Goal: Transaction & Acquisition: Purchase product/service

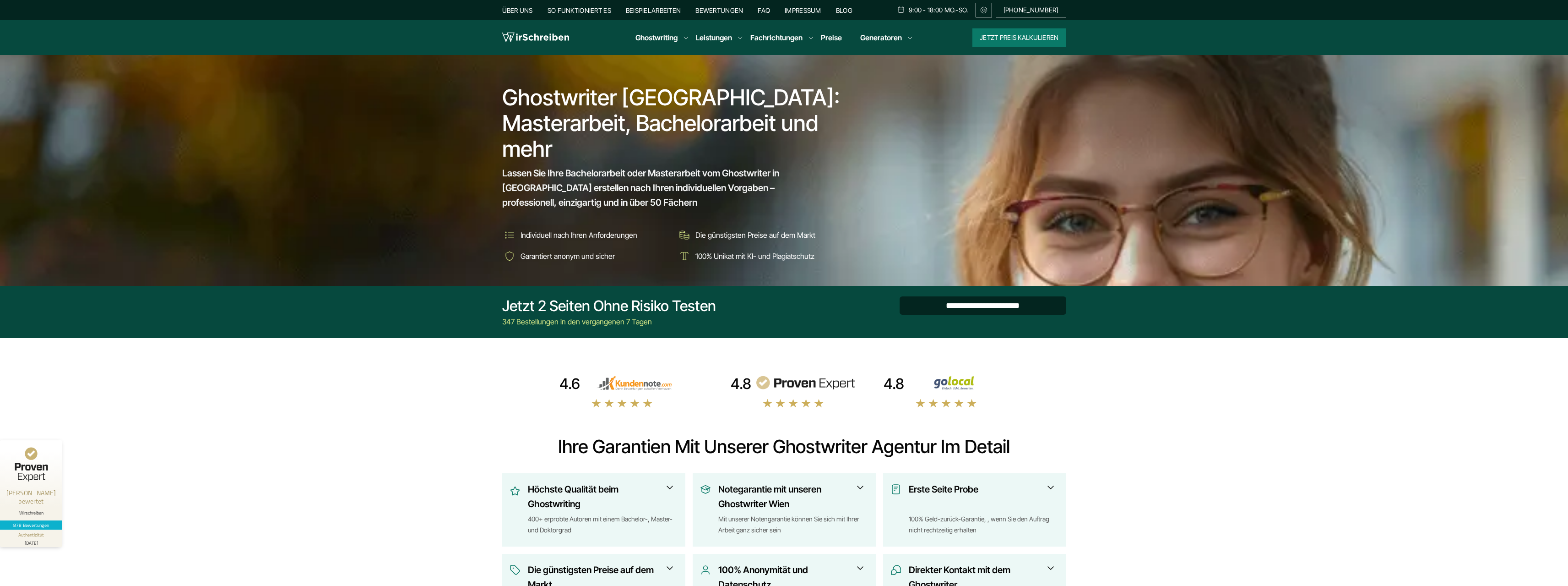
click at [944, 306] on input "**********" at bounding box center [982, 306] width 166 height 18
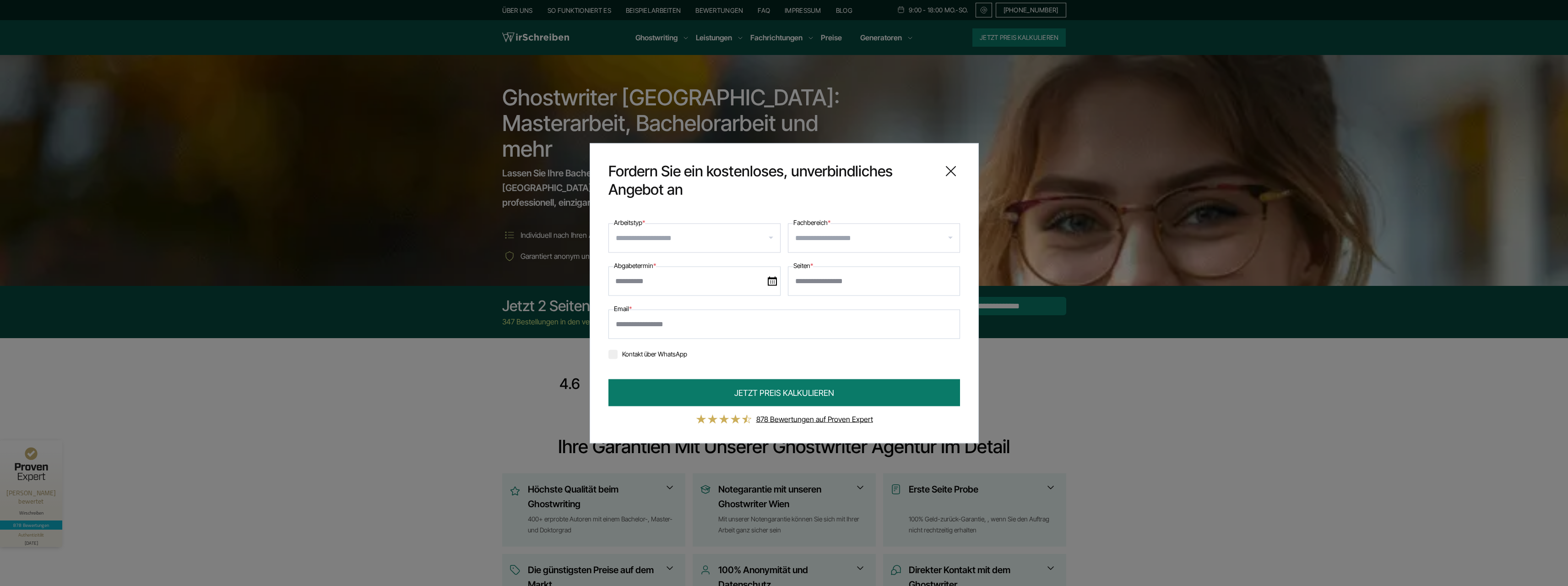
click at [723, 240] on input "Arbeitstyp *" at bounding box center [698, 238] width 164 height 14
click at [680, 291] on div "Masterarbeit" at bounding box center [694, 290] width 171 height 26
select select "**"
click at [815, 235] on input "Fachbereich *" at bounding box center [877, 238] width 164 height 14
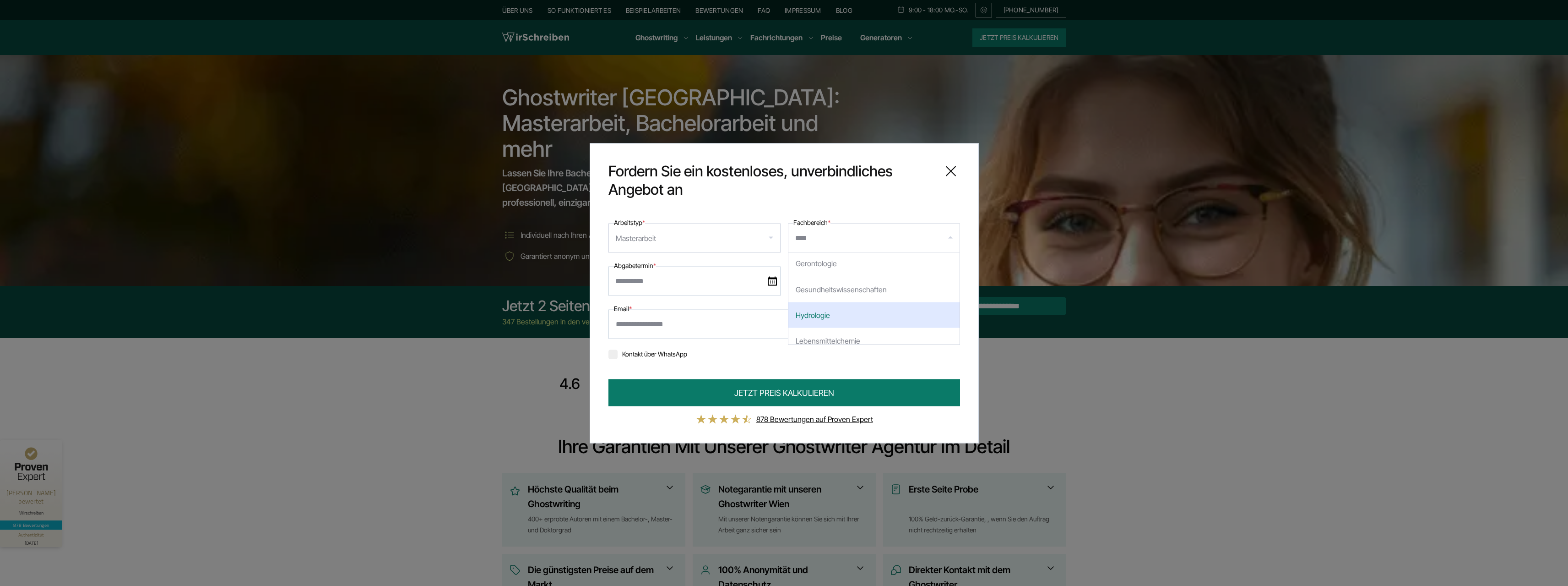
type input "*****"
select select "**"
drag, startPoint x: 841, startPoint y: 242, endPoint x: 755, endPoint y: 232, distance: 86.6
click at [755, 232] on div "**********" at bounding box center [784, 234] width 351 height 36
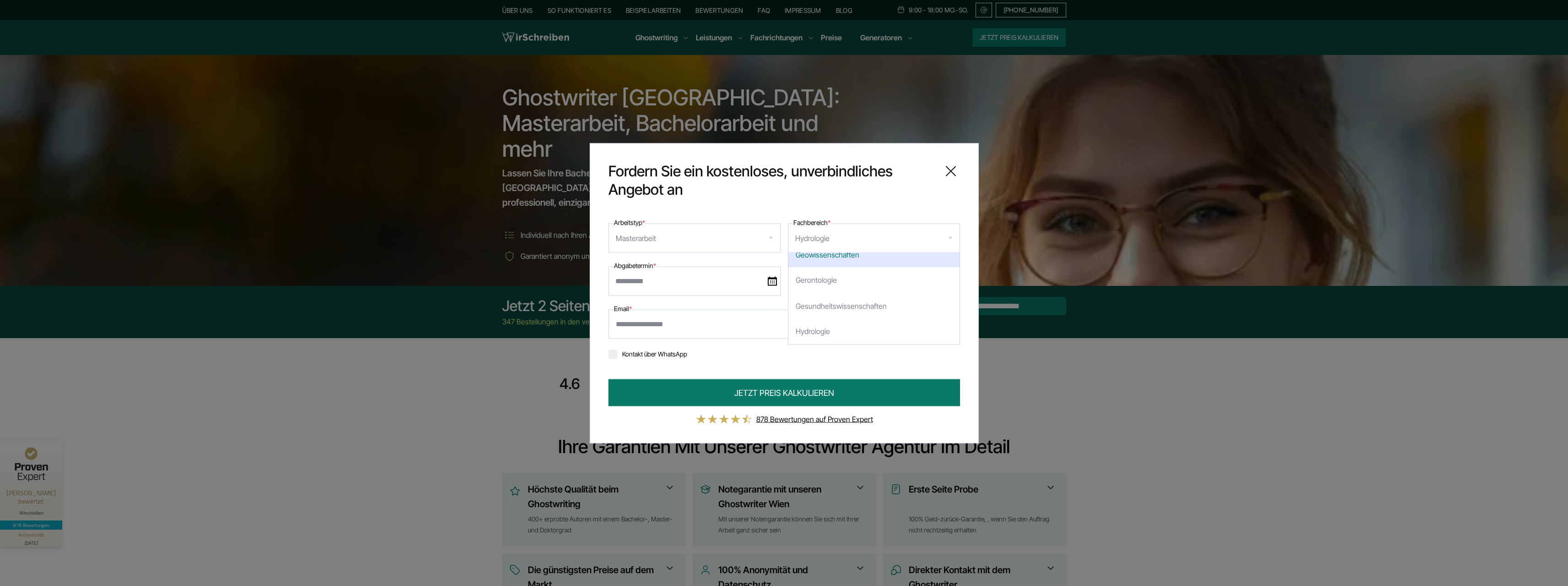
select select
type input "******"
click at [832, 269] on div "Bauing enieurwesen" at bounding box center [874, 265] width 171 height 26
select select "**"
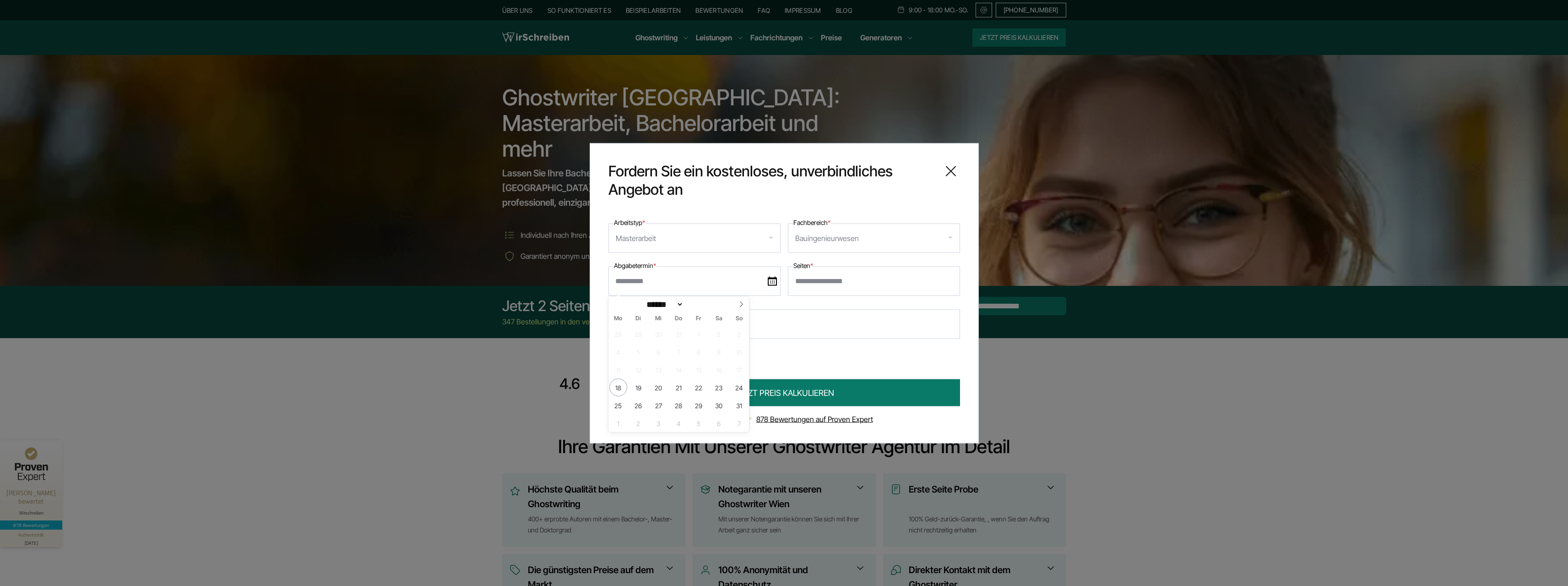
click at [734, 284] on input "text" at bounding box center [695, 280] width 172 height 30
click at [617, 408] on span "25" at bounding box center [618, 405] width 18 height 18
type input "**********"
click at [850, 279] on input "Seiten *" at bounding box center [874, 280] width 172 height 30
type input "**"
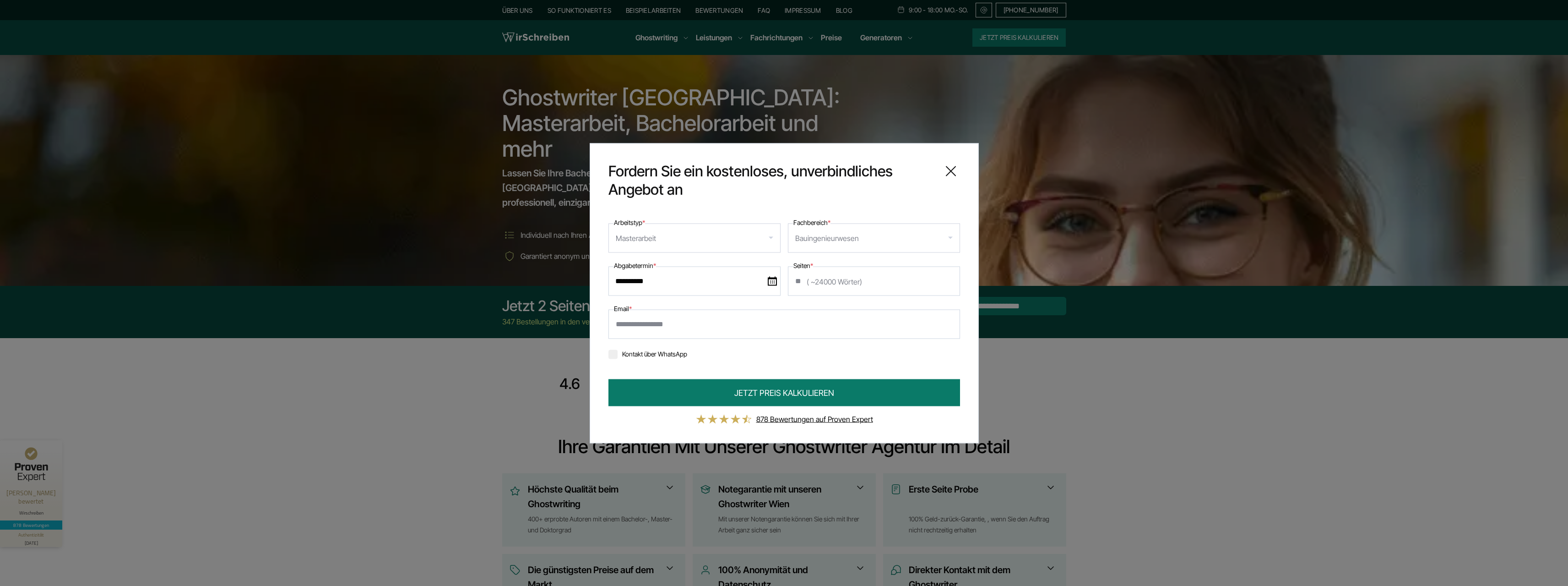
click at [639, 319] on input "Email *" at bounding box center [784, 324] width 351 height 30
type input "**********"
click at [949, 174] on icon at bounding box center [951, 171] width 18 height 18
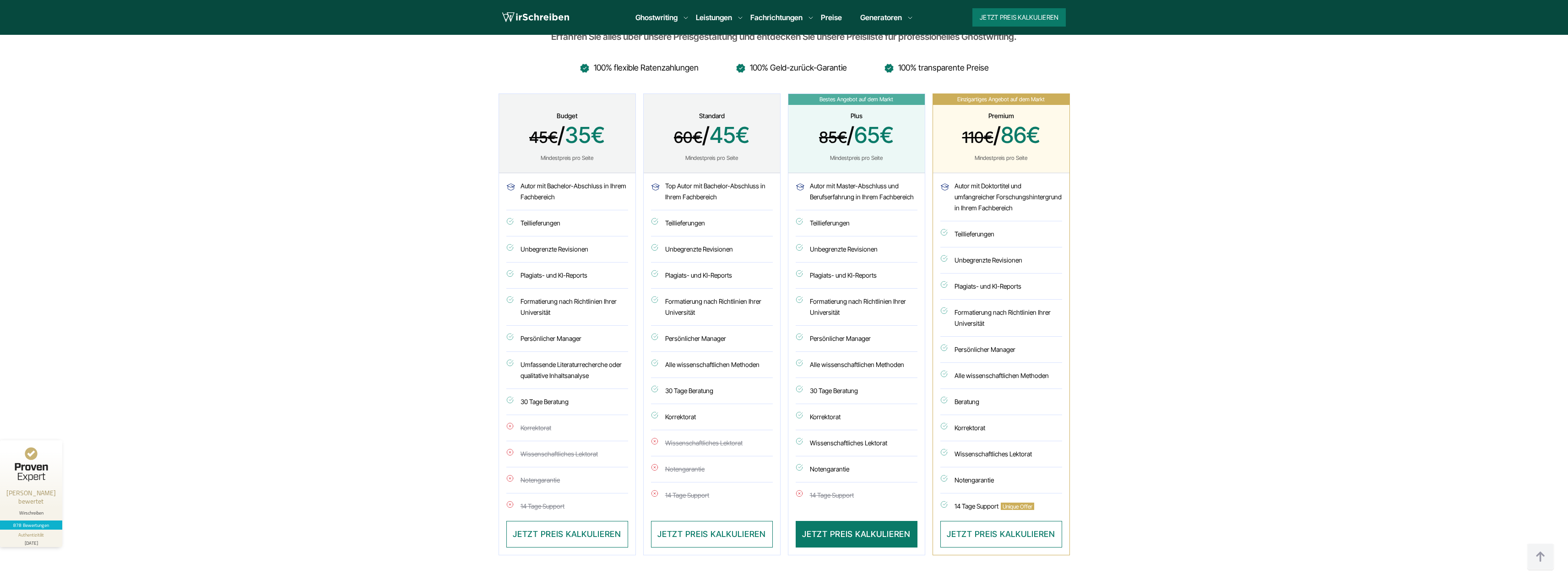
scroll to position [2428, 0]
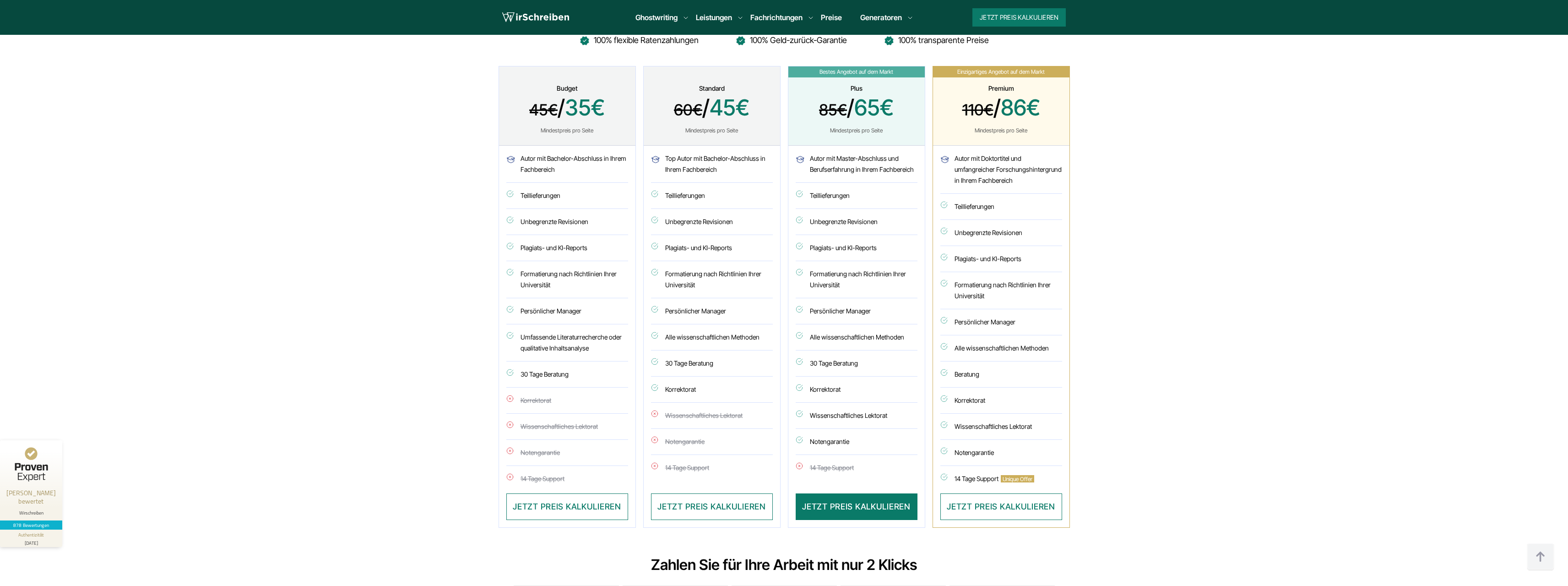
click at [891, 121] on div "Plus 85€ / 65€ Mindestpreis pro Seite" at bounding box center [856, 106] width 136 height 79
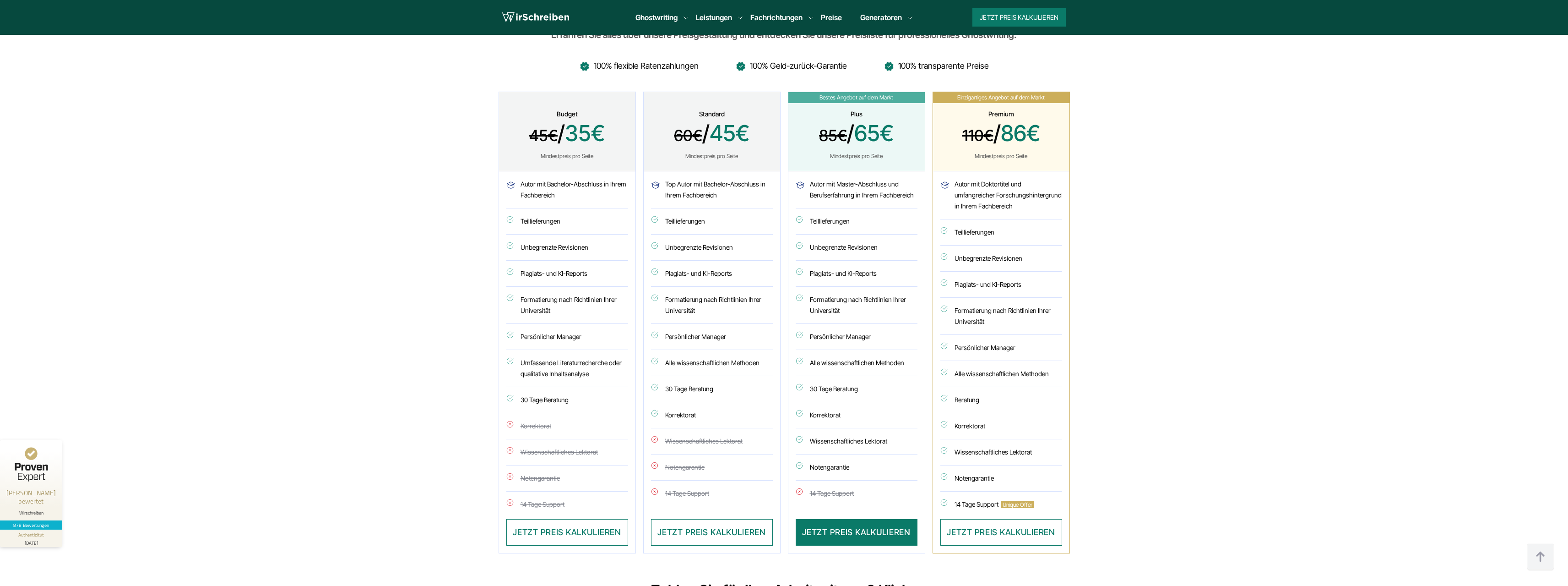
scroll to position [2382, 0]
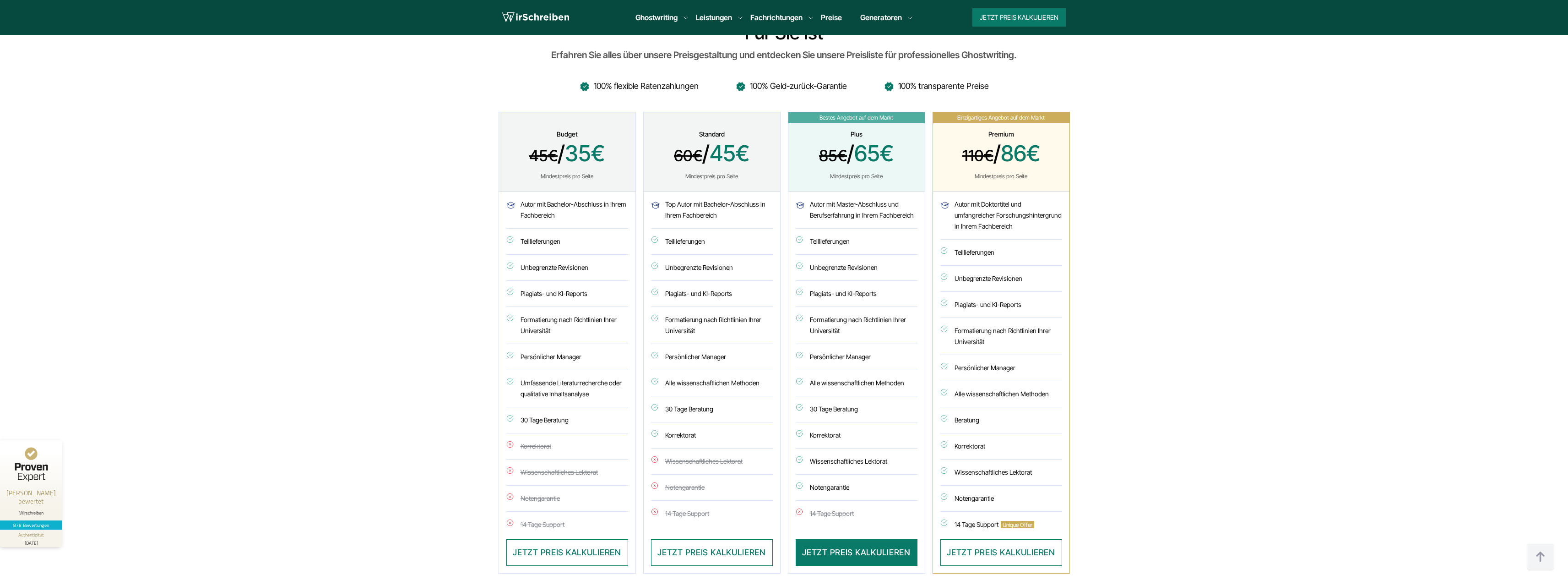
click at [1030, 173] on div "Mindestpreis pro Seite" at bounding box center [1001, 176] width 114 height 7
click at [1045, 141] on span "110€ / 86€" at bounding box center [1001, 155] width 114 height 28
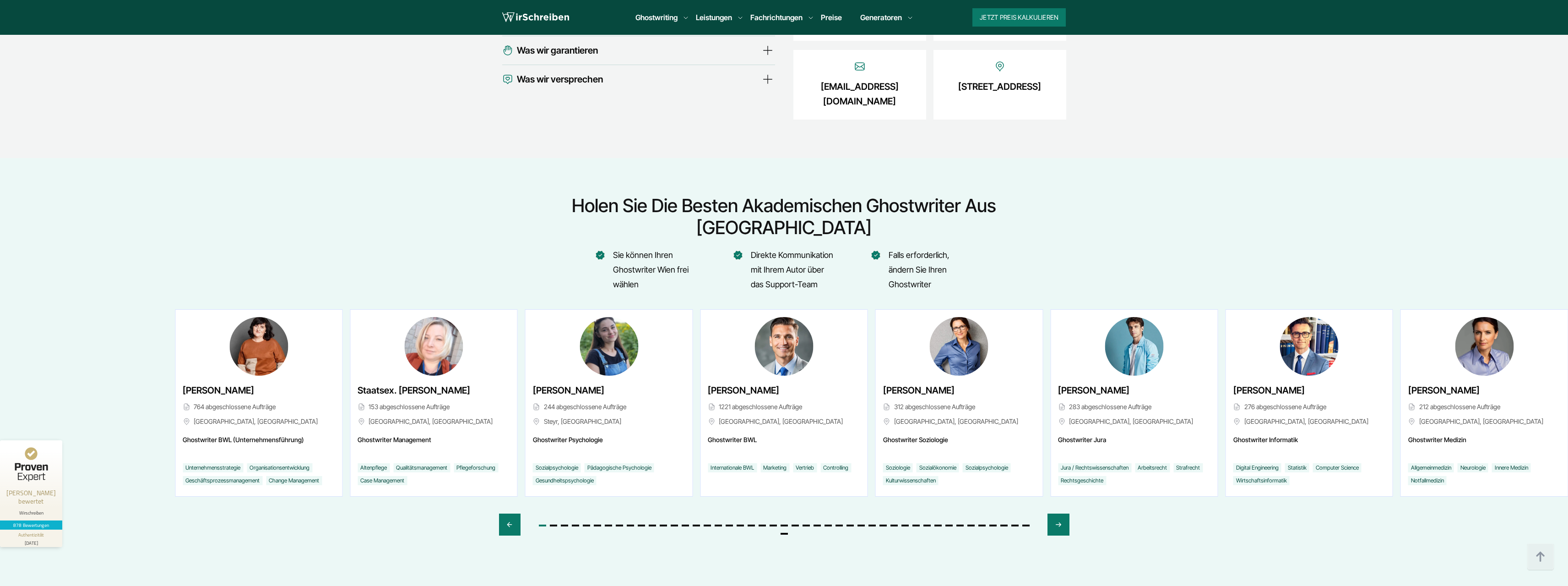
scroll to position [3298, 0]
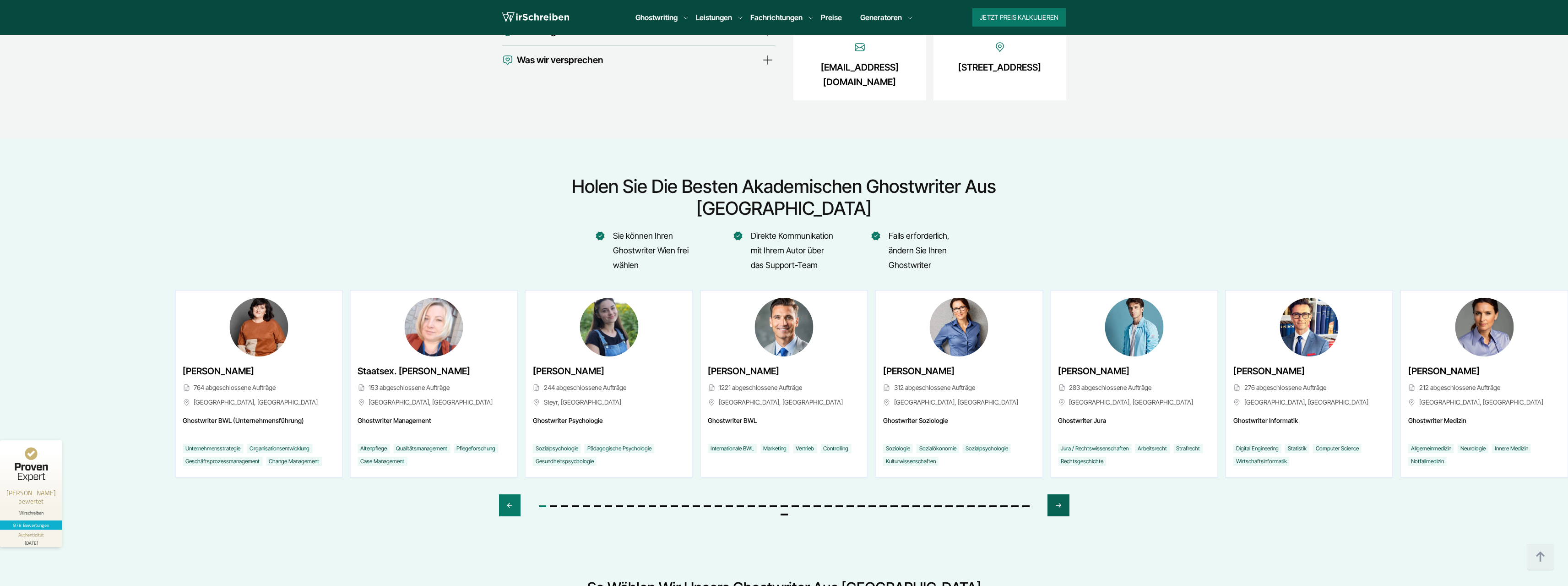
click at [1066, 494] on div "Next slide" at bounding box center [1058, 505] width 22 height 22
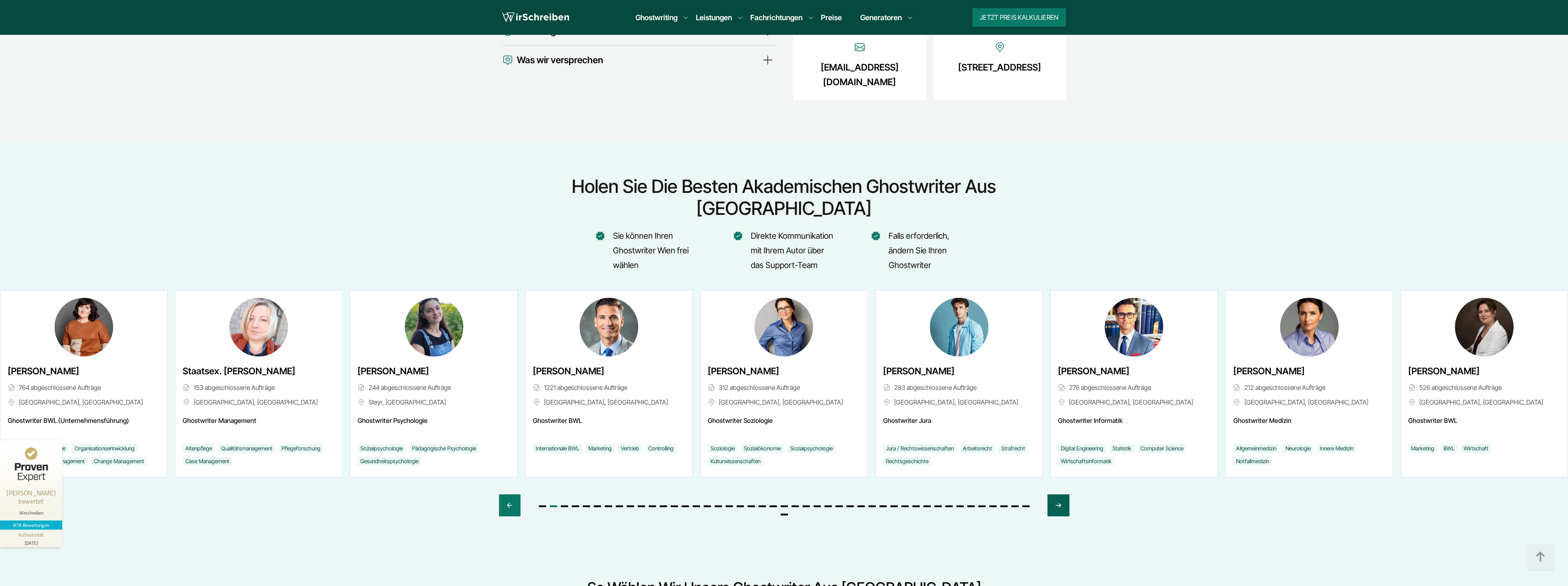
click at [1066, 494] on div "Next slide" at bounding box center [1058, 505] width 22 height 22
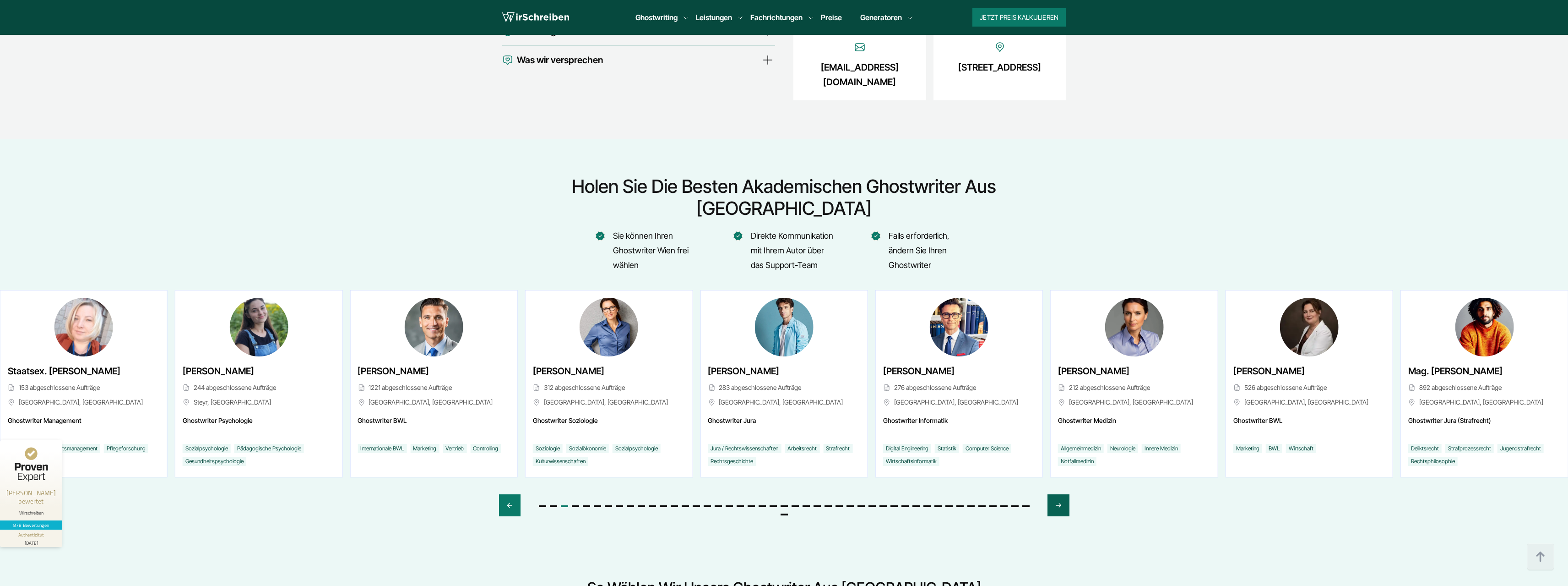
click at [1066, 494] on div "Next slide" at bounding box center [1058, 505] width 22 height 22
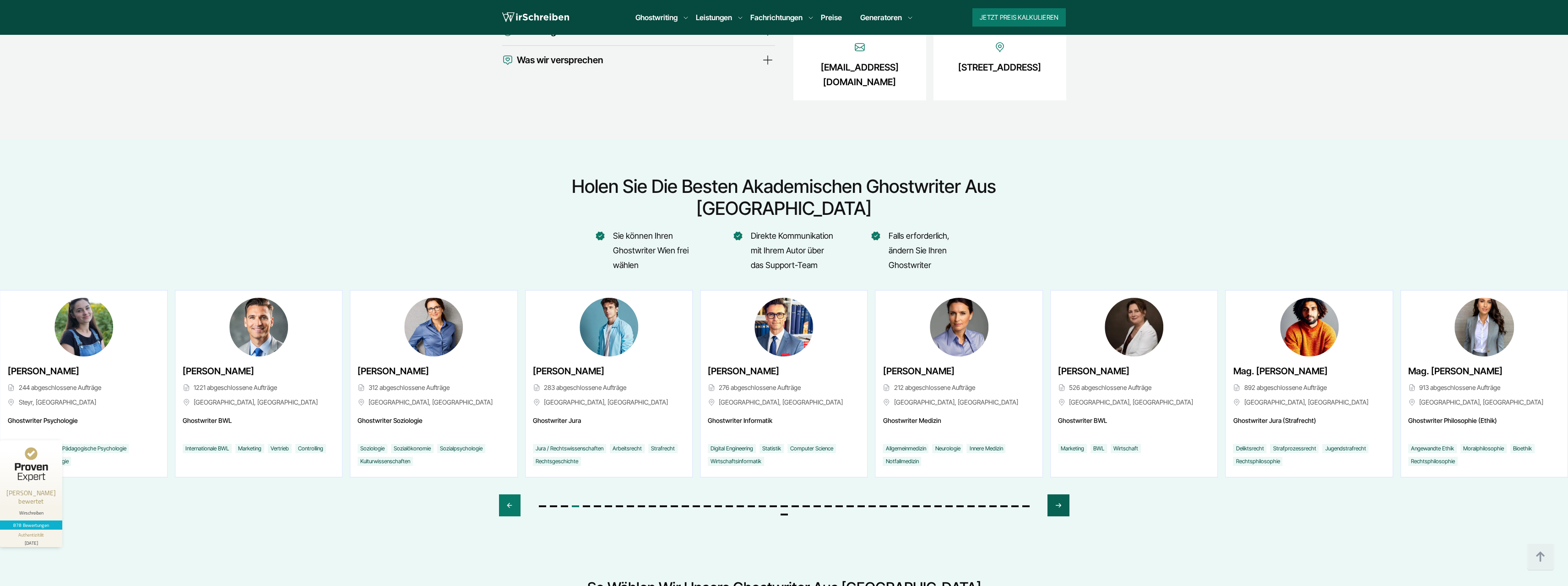
click at [1066, 494] on div "Next slide" at bounding box center [1058, 505] width 22 height 22
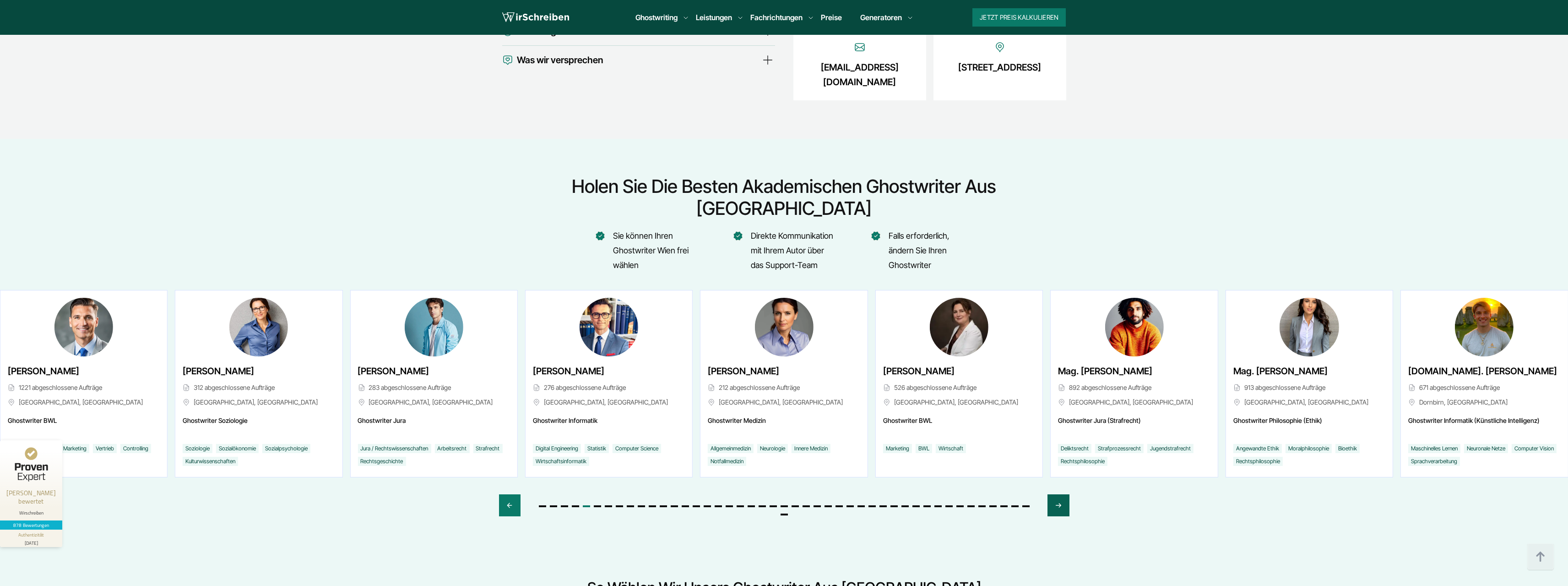
click at [1066, 494] on div "Next slide" at bounding box center [1058, 505] width 22 height 22
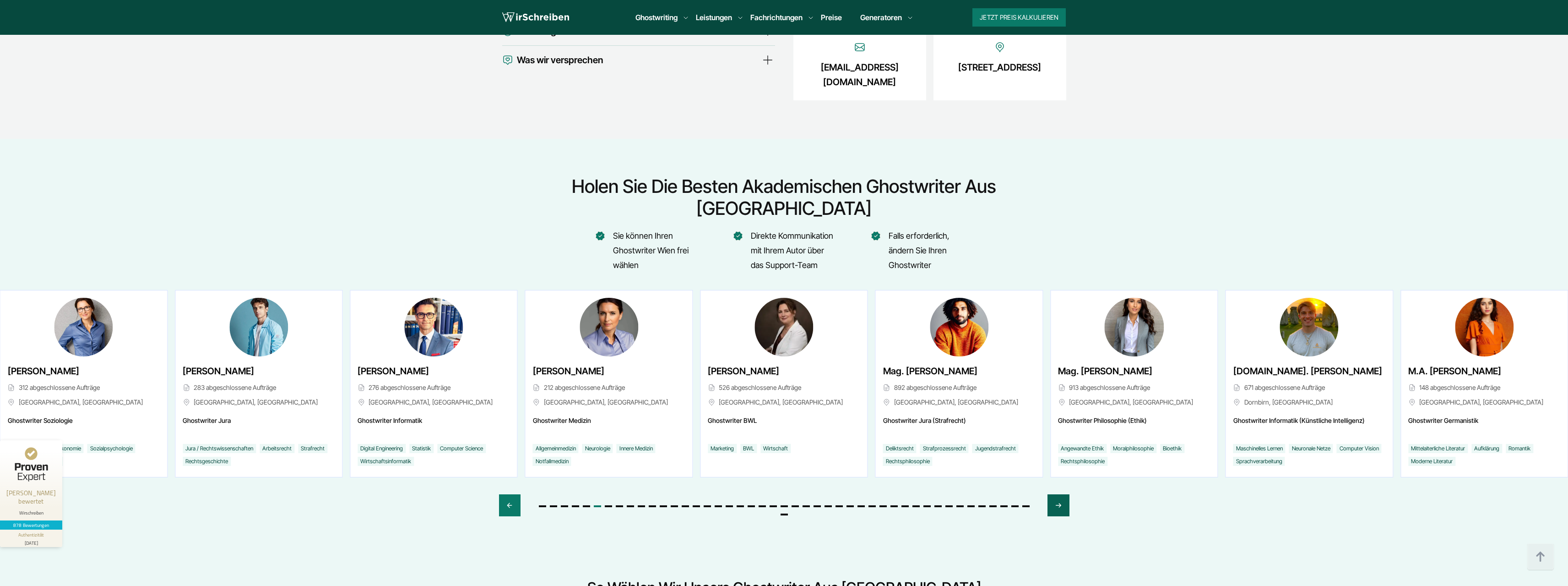
click at [1066, 494] on div "Next slide" at bounding box center [1058, 505] width 22 height 22
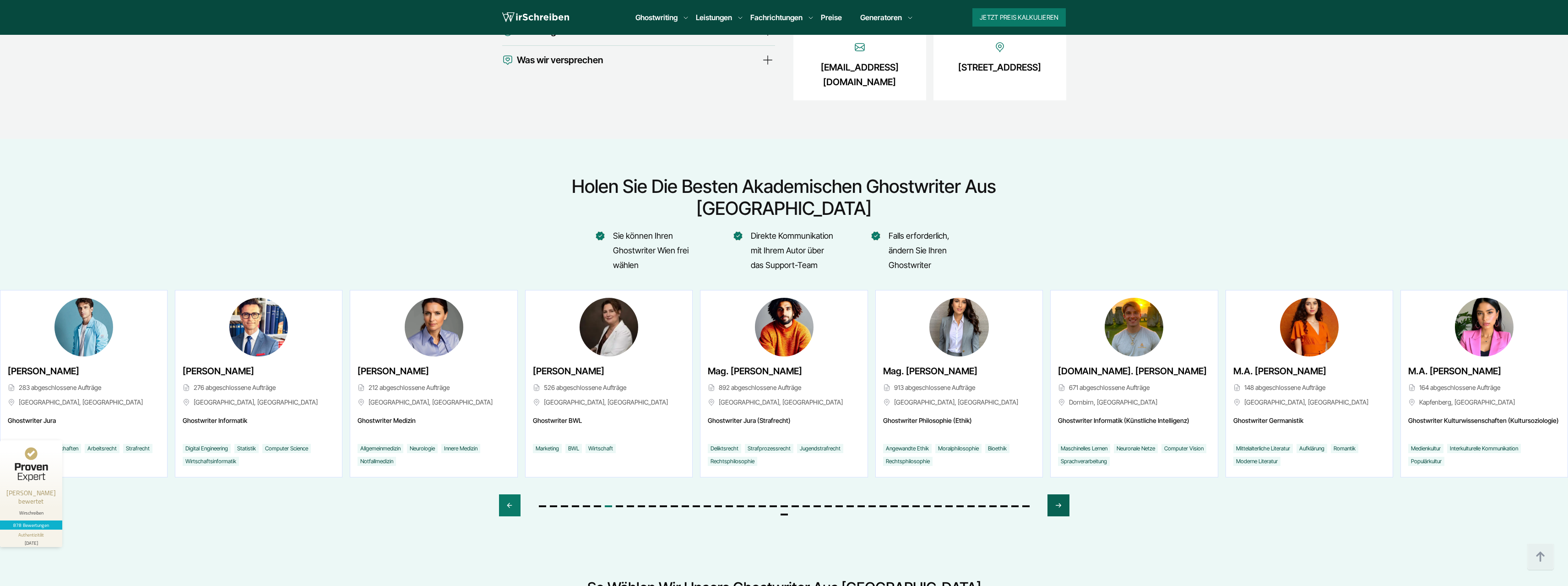
click at [1066, 494] on div "Next slide" at bounding box center [1058, 505] width 22 height 22
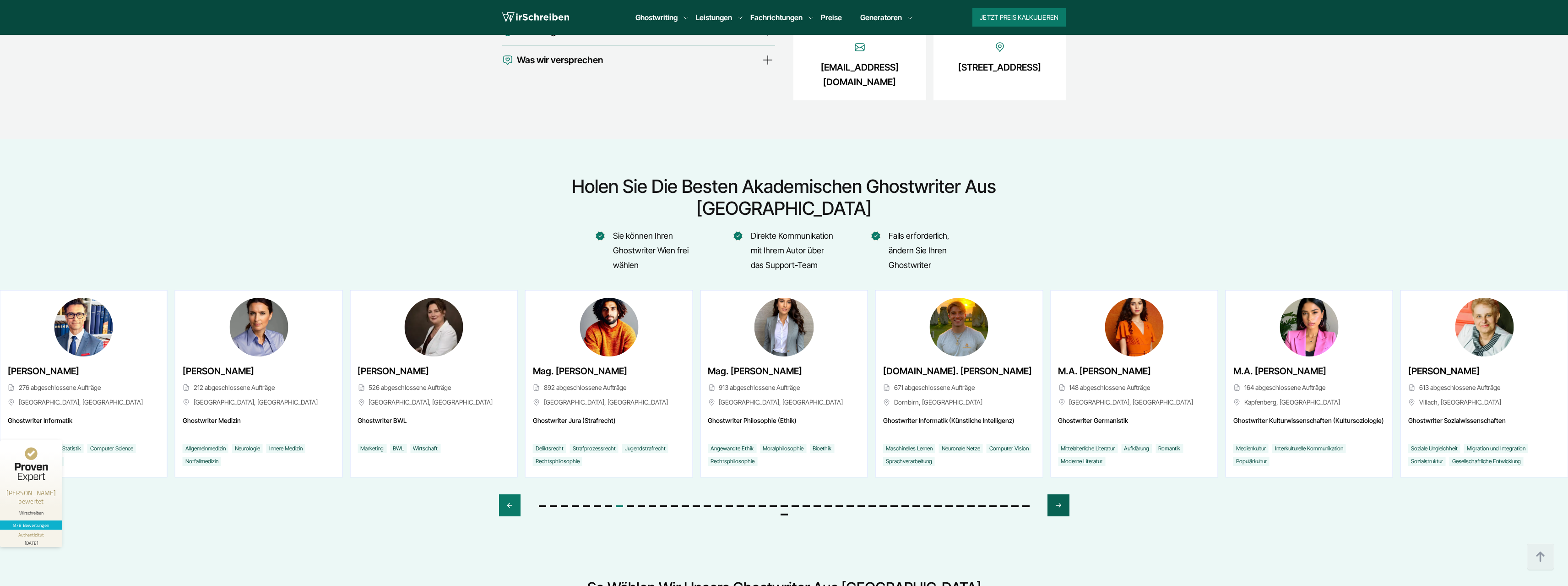
click at [1066, 494] on div "Next slide" at bounding box center [1058, 505] width 22 height 22
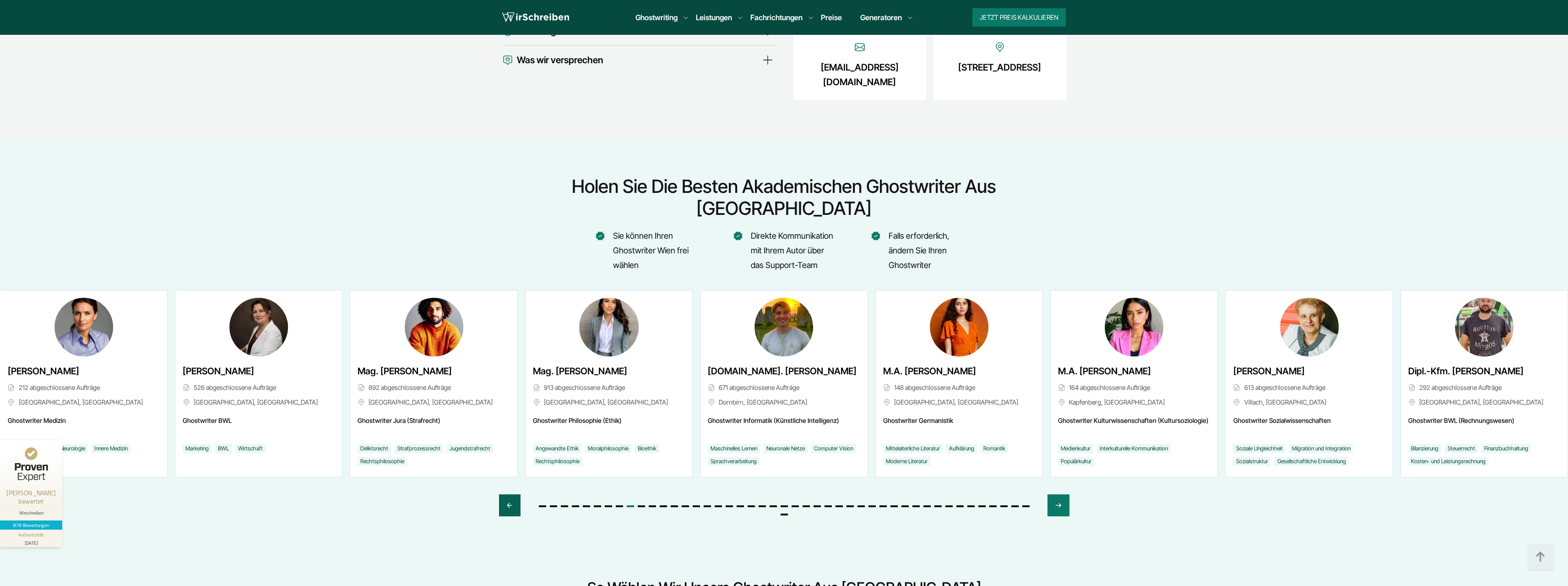
click at [503, 494] on div "Previous slide" at bounding box center [509, 505] width 22 height 22
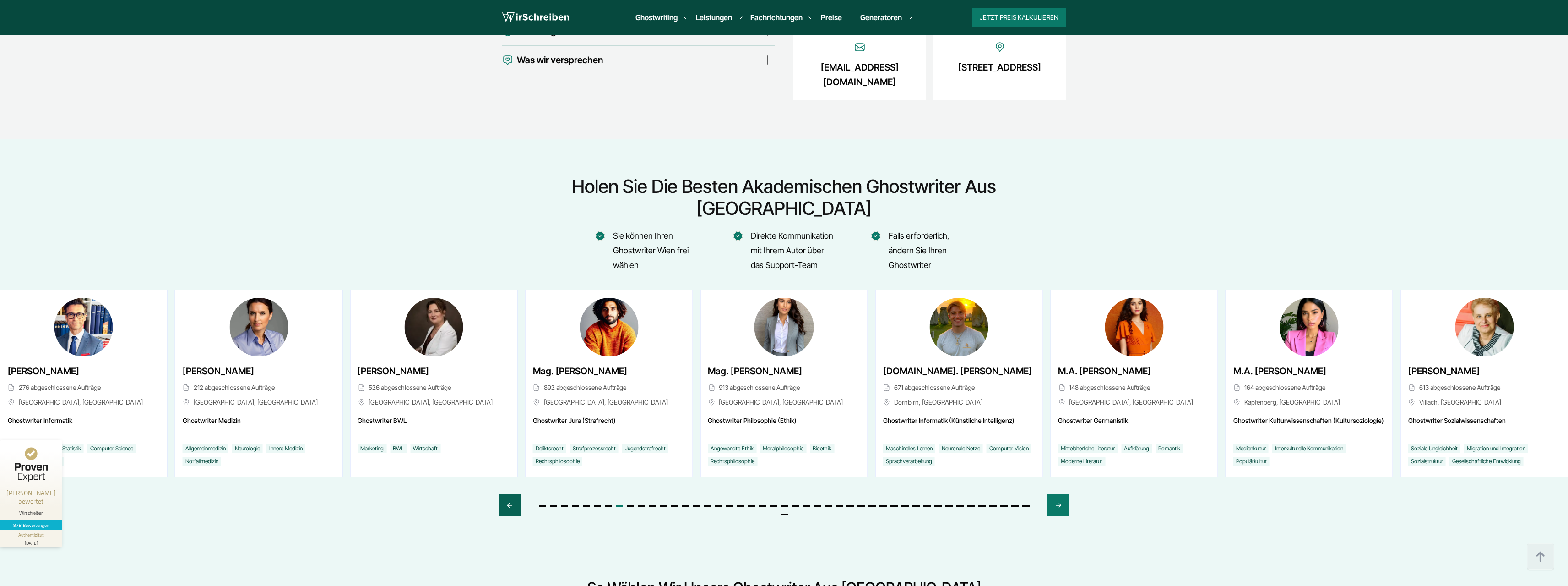
click at [503, 494] on div "Previous slide" at bounding box center [509, 505] width 22 height 22
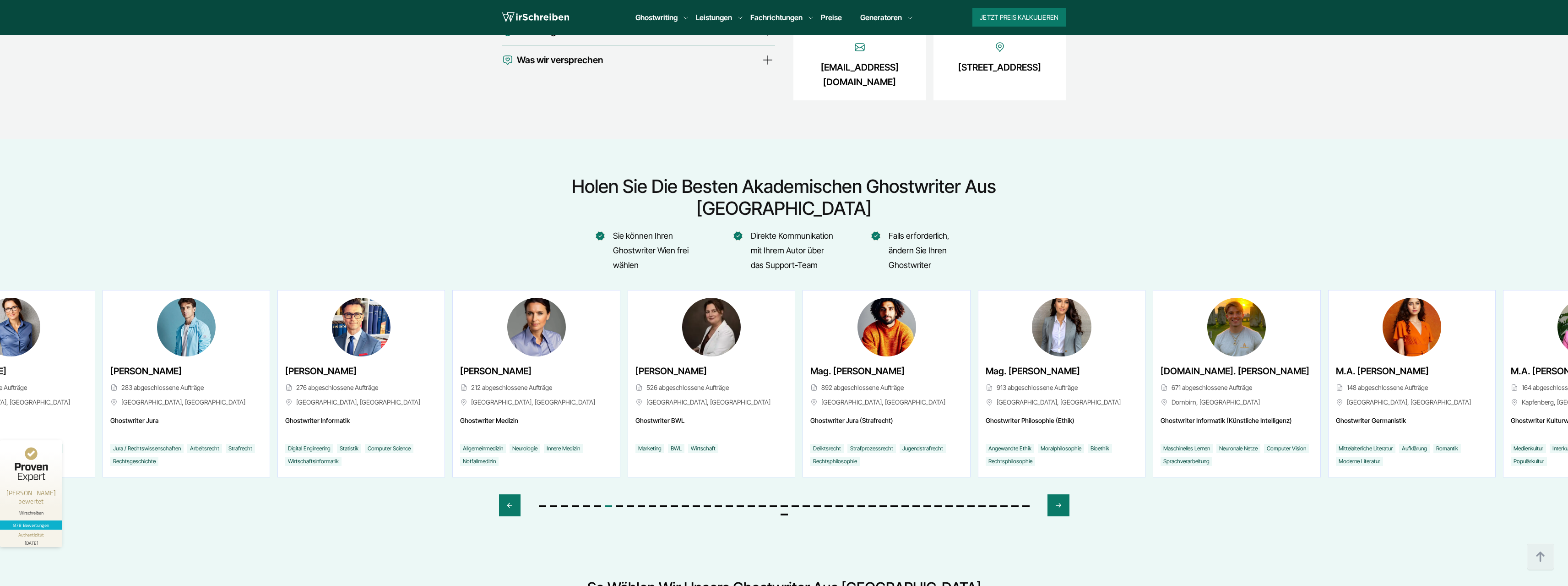
click at [645, 363] on span "[PERSON_NAME]" at bounding box center [671, 371] width 72 height 14
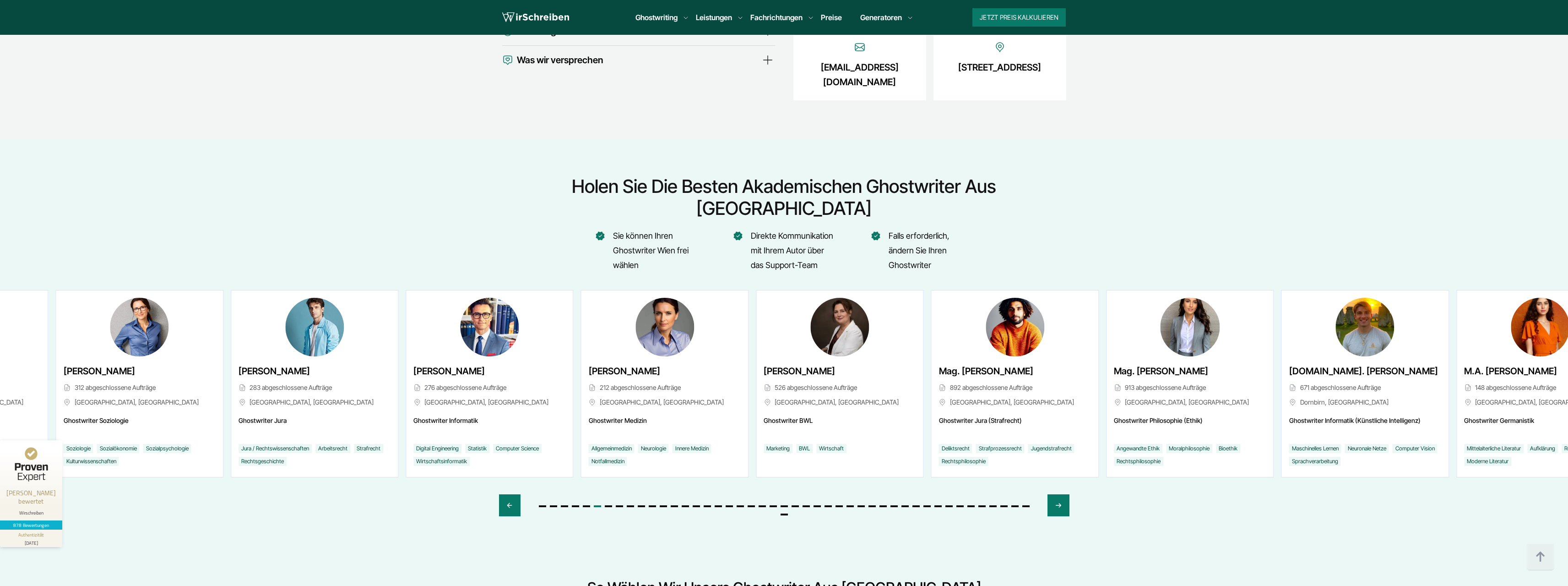
click at [772, 363] on span "[PERSON_NAME]" at bounding box center [799, 371] width 72 height 14
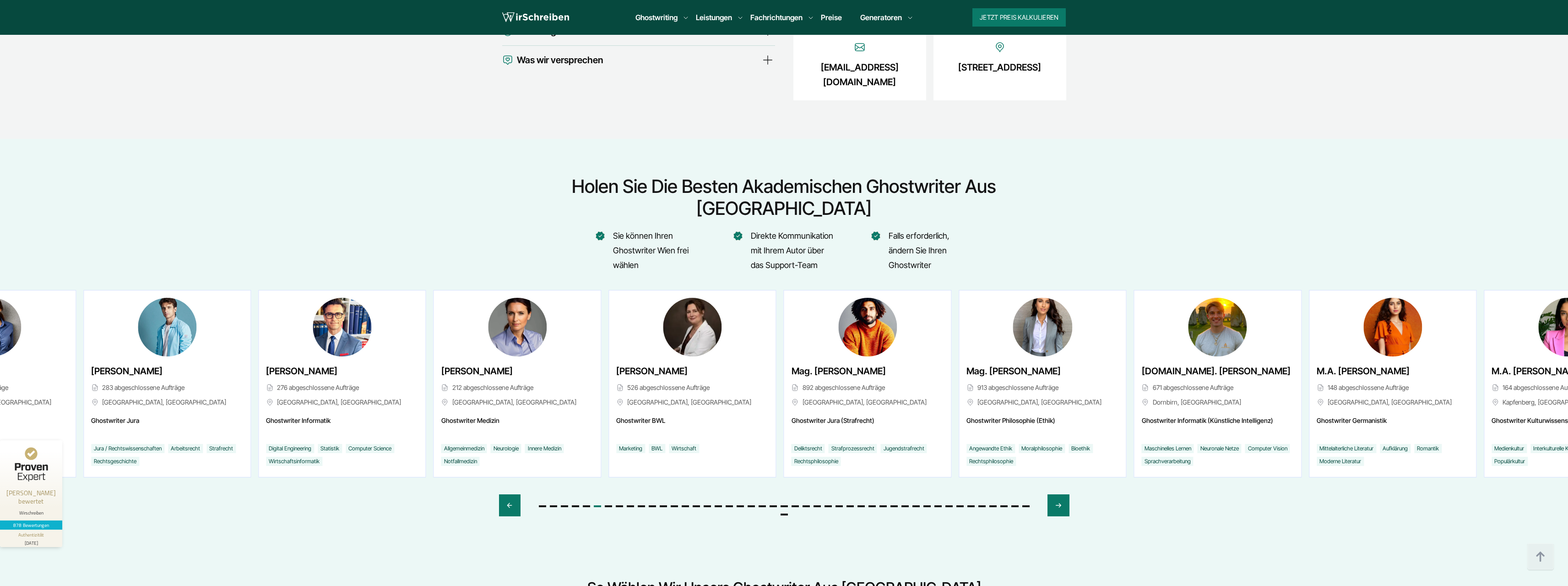
click at [688, 363] on span "[PERSON_NAME]" at bounding box center [651, 371] width 72 height 14
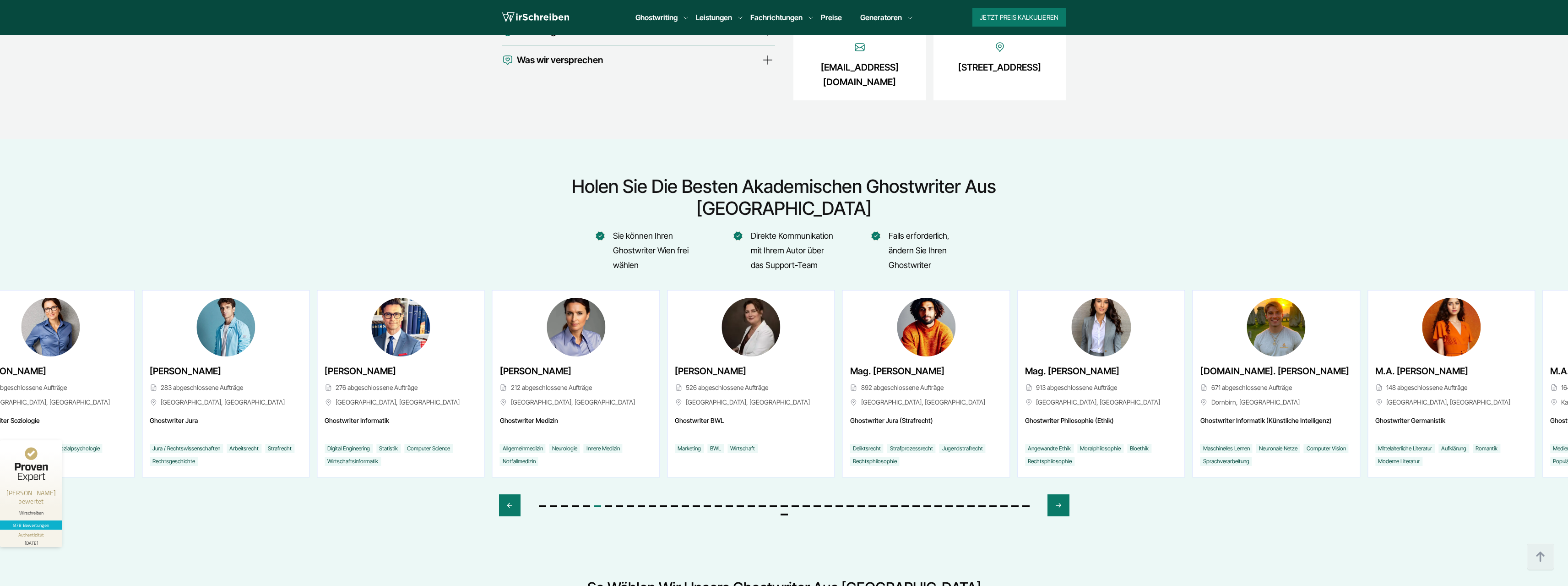
click at [574, 363] on div "[PERSON_NAME] 212 abgeschlossene Aufträge [GEOGRAPHIC_DATA], [GEOGRAPHIC_DATA]" at bounding box center [576, 387] width 152 height 47
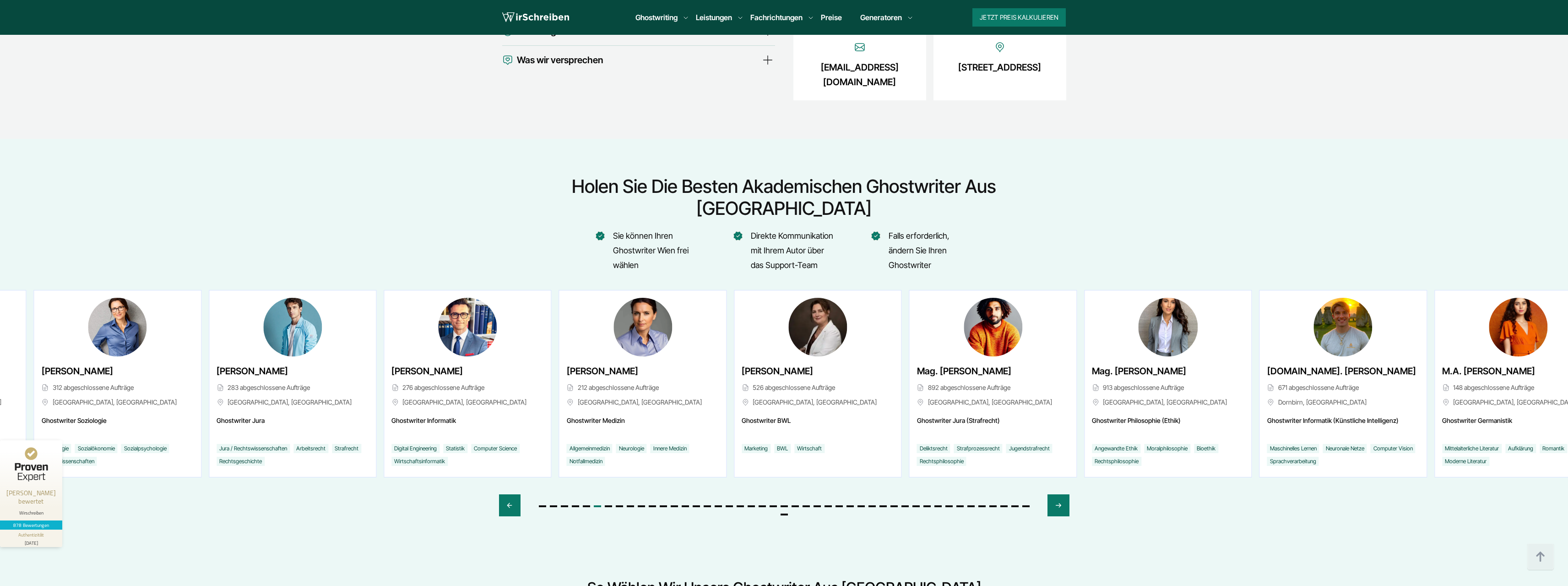
click at [570, 363] on span "[PERSON_NAME]" at bounding box center [602, 371] width 72 height 14
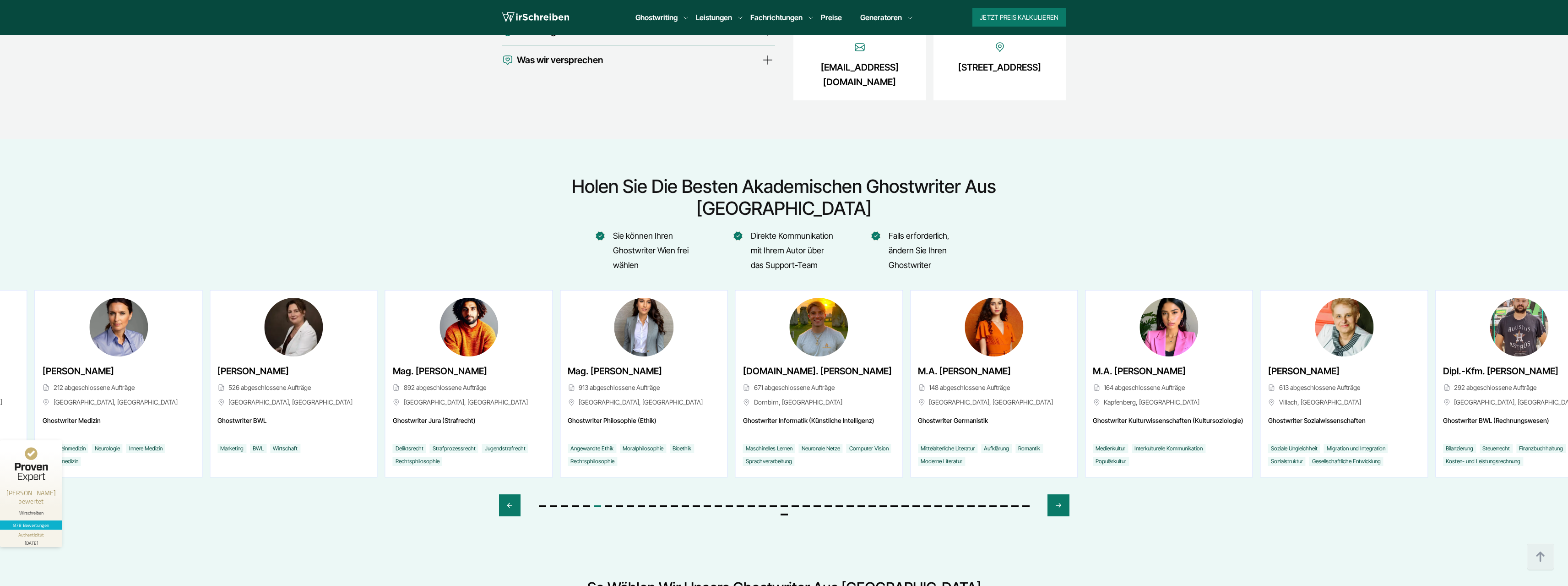
click at [586, 363] on div "Mag. [PERSON_NAME] 913 abgeschlossene Aufträge [GEOGRAPHIC_DATA], [GEOGRAPHIC_D…" at bounding box center [644, 387] width 152 height 47
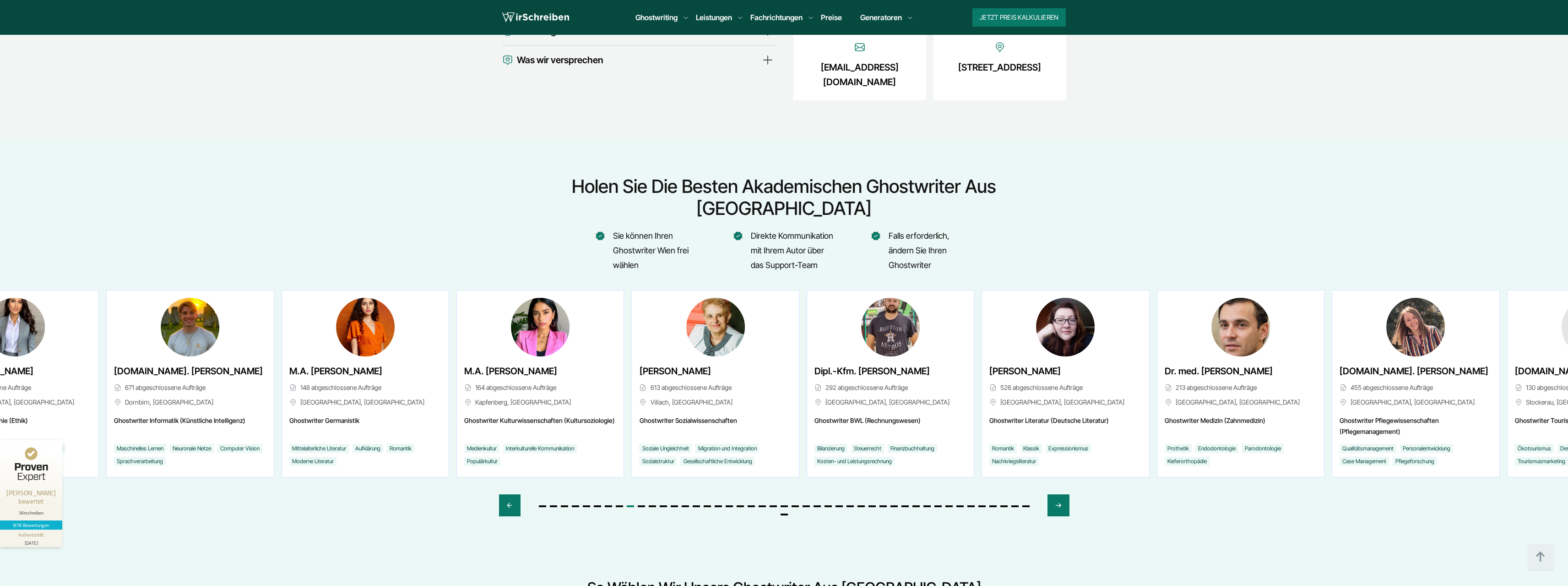
click at [488, 367] on div "M.A. [PERSON_NAME] 164 abgeschlossene Aufträge Kapfenberg, [GEOGRAPHIC_DATA]" at bounding box center [540, 387] width 152 height 47
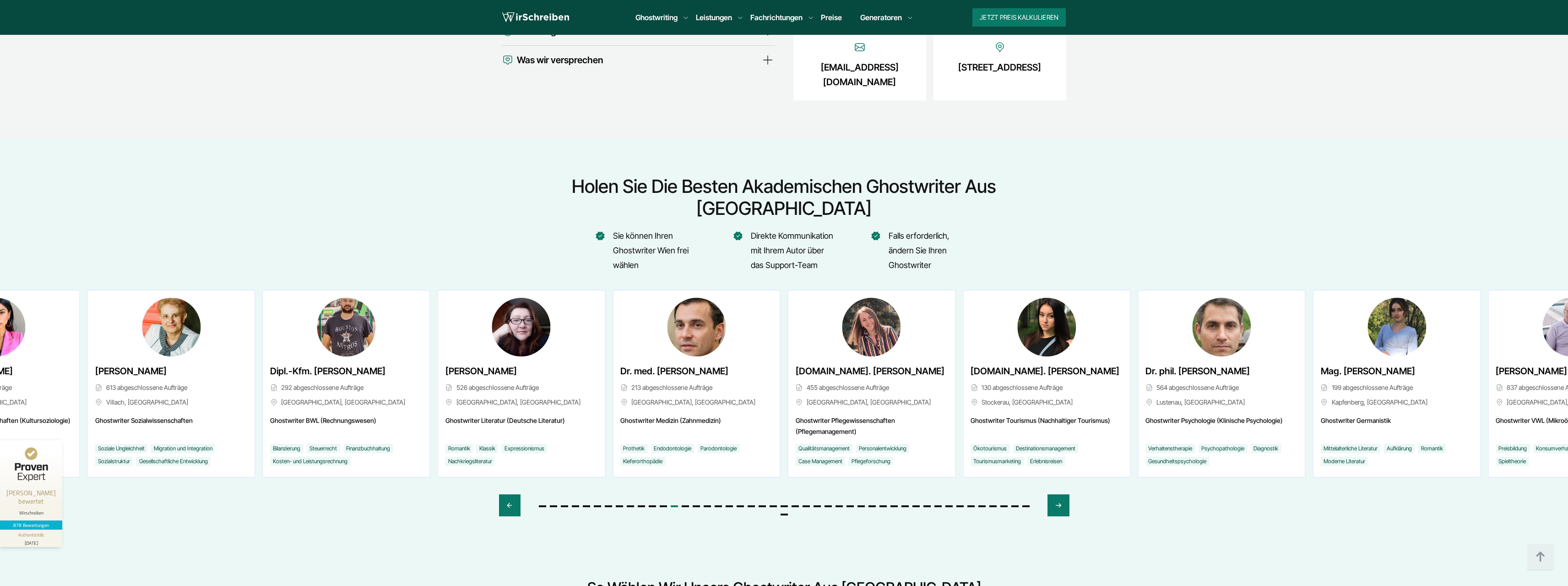
click at [536, 389] on div "[PERSON_NAME] 526 abgeschlossene Aufträge [GEOGRAPHIC_DATA], [GEOGRAPHIC_DATA]" at bounding box center [521, 383] width 166 height 186
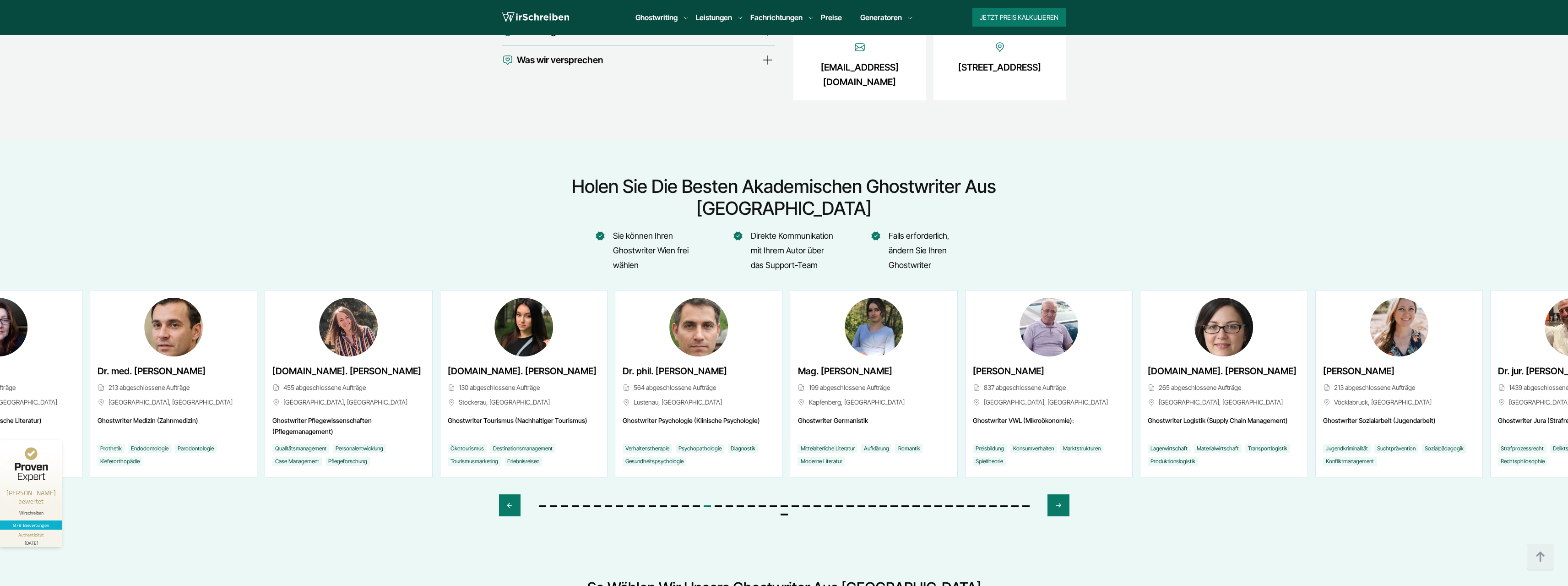
click at [447, 363] on div "[DOMAIN_NAME]. [PERSON_NAME] 130 abgeschlossene Aufträge Stockerau, [GEOGRAPHIC…" at bounding box center [523, 387] width 152 height 47
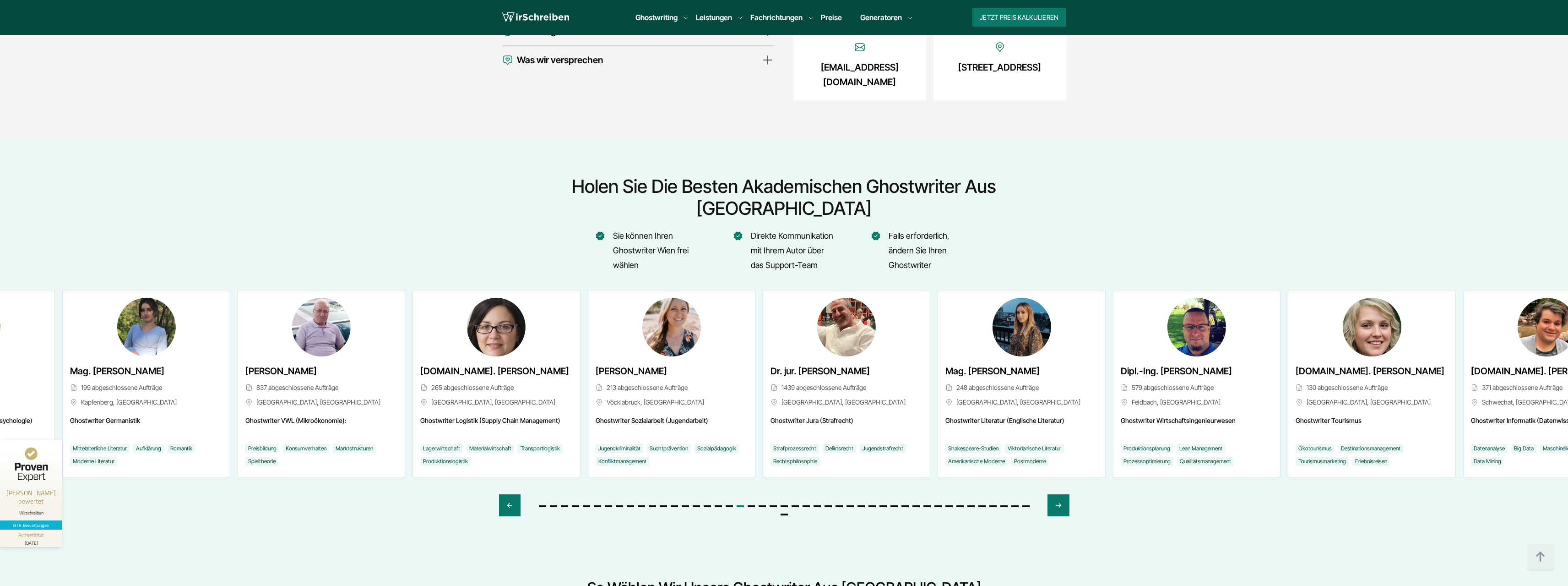
click at [521, 363] on div "[DOMAIN_NAME]. [PERSON_NAME] 265 abgeschlossene Aufträge [GEOGRAPHIC_DATA], [GE…" at bounding box center [496, 387] width 152 height 47
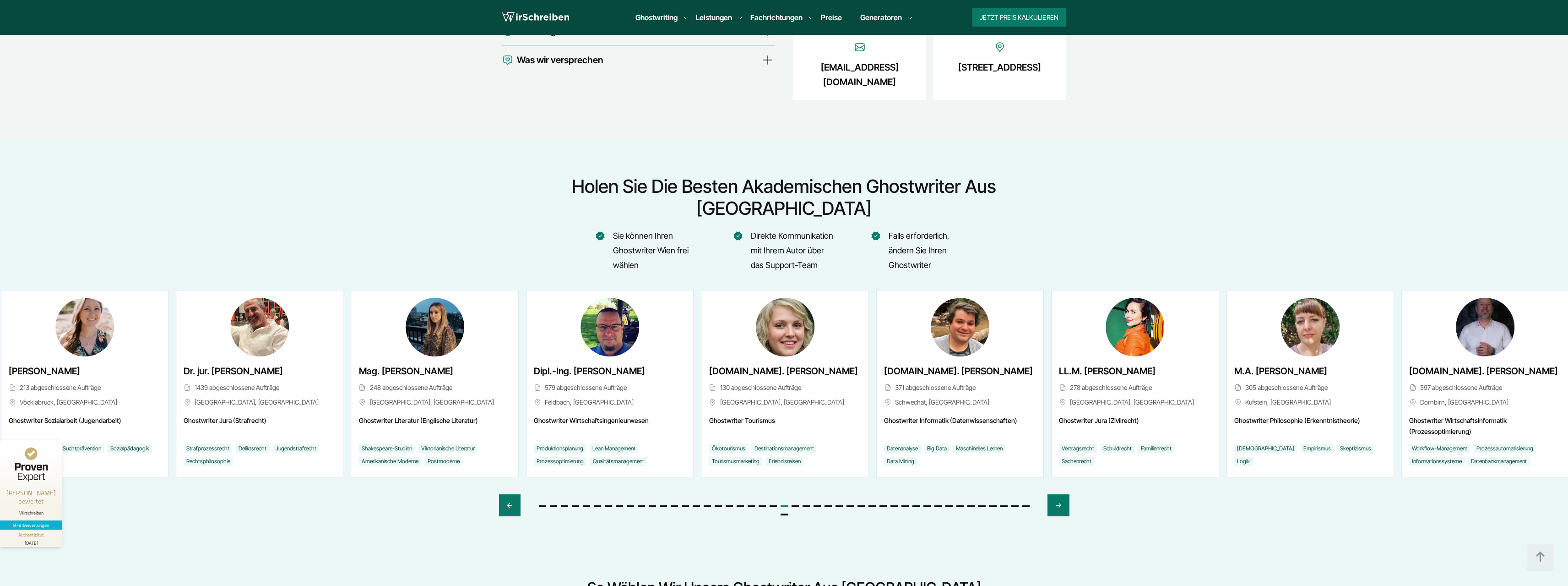
click at [449, 363] on div "Mag. [PERSON_NAME] 248 abgeschlossene Aufträge Leoben, [GEOGRAPHIC_DATA]" at bounding box center [434, 387] width 152 height 47
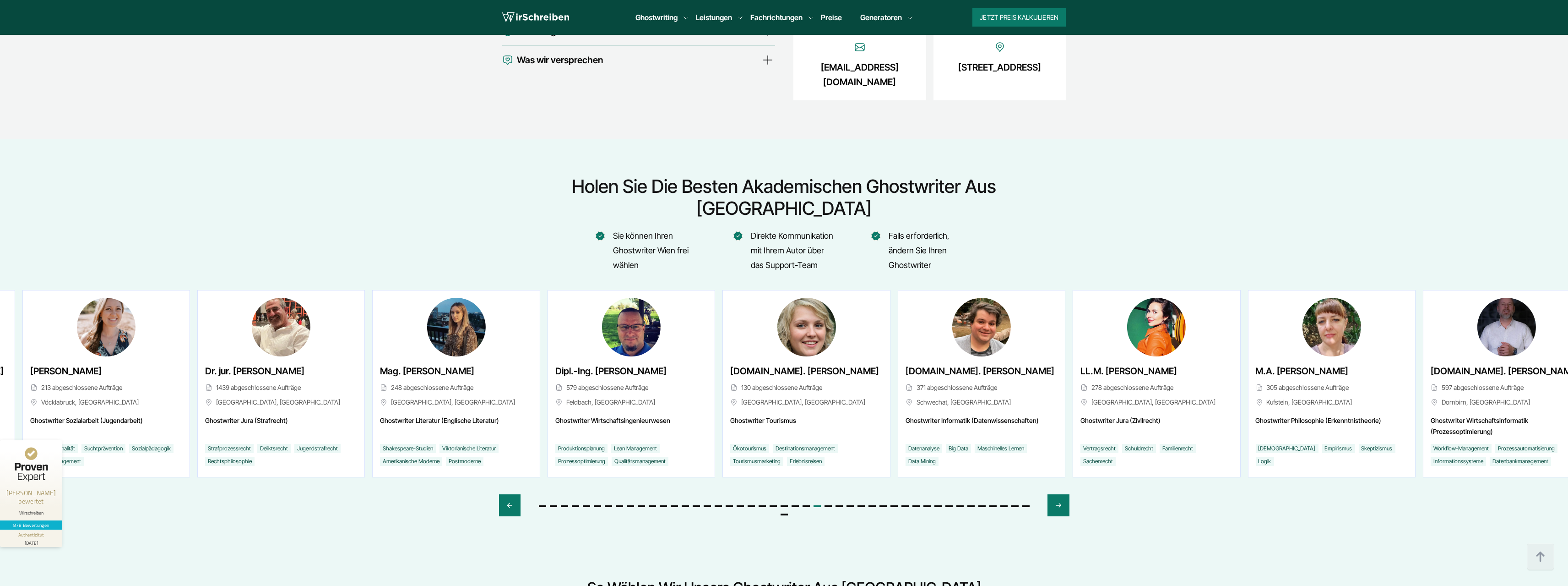
click at [755, 363] on span "[DOMAIN_NAME]. [PERSON_NAME]" at bounding box center [805, 371] width 149 height 14
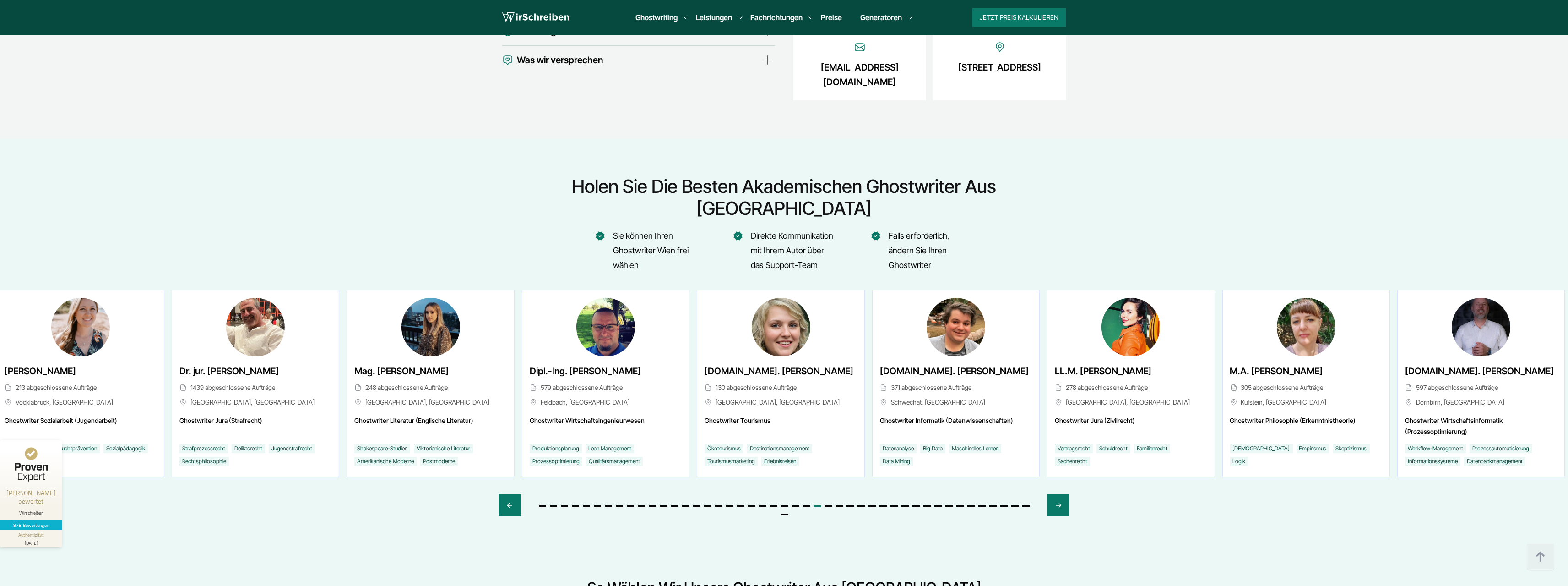
click at [782, 363] on span "[DOMAIN_NAME]. [PERSON_NAME]" at bounding box center [779, 371] width 149 height 14
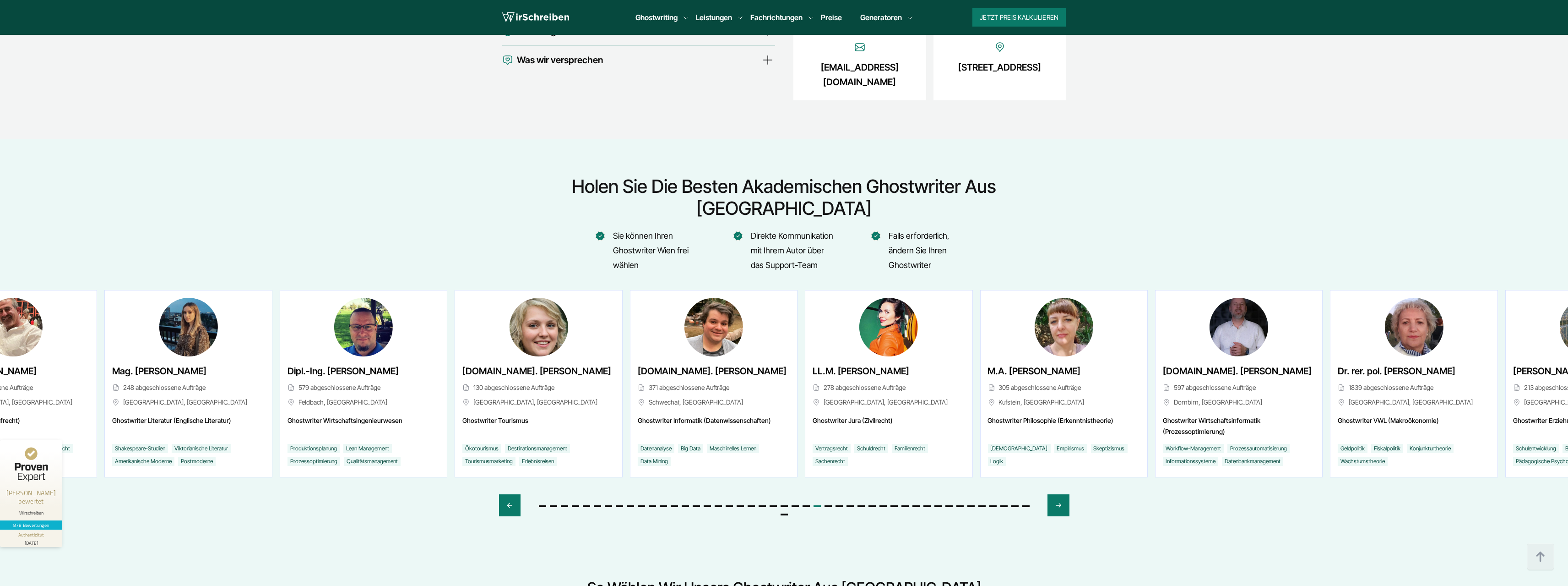
click at [463, 363] on span "[DOMAIN_NAME]. [PERSON_NAME]" at bounding box center [537, 371] width 149 height 14
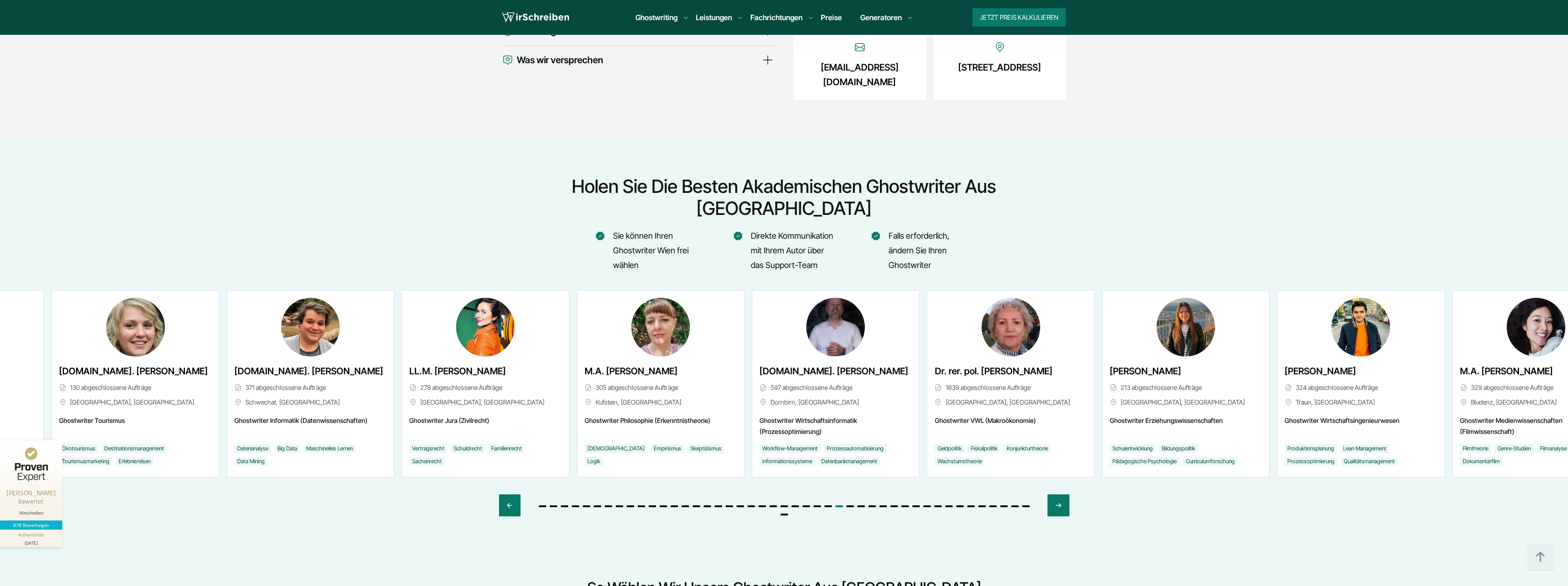
click at [649, 363] on div "M.A. [PERSON_NAME] 305 abgeschlossene Aufträge Kufstein, [GEOGRAPHIC_DATA]" at bounding box center [660, 387] width 152 height 47
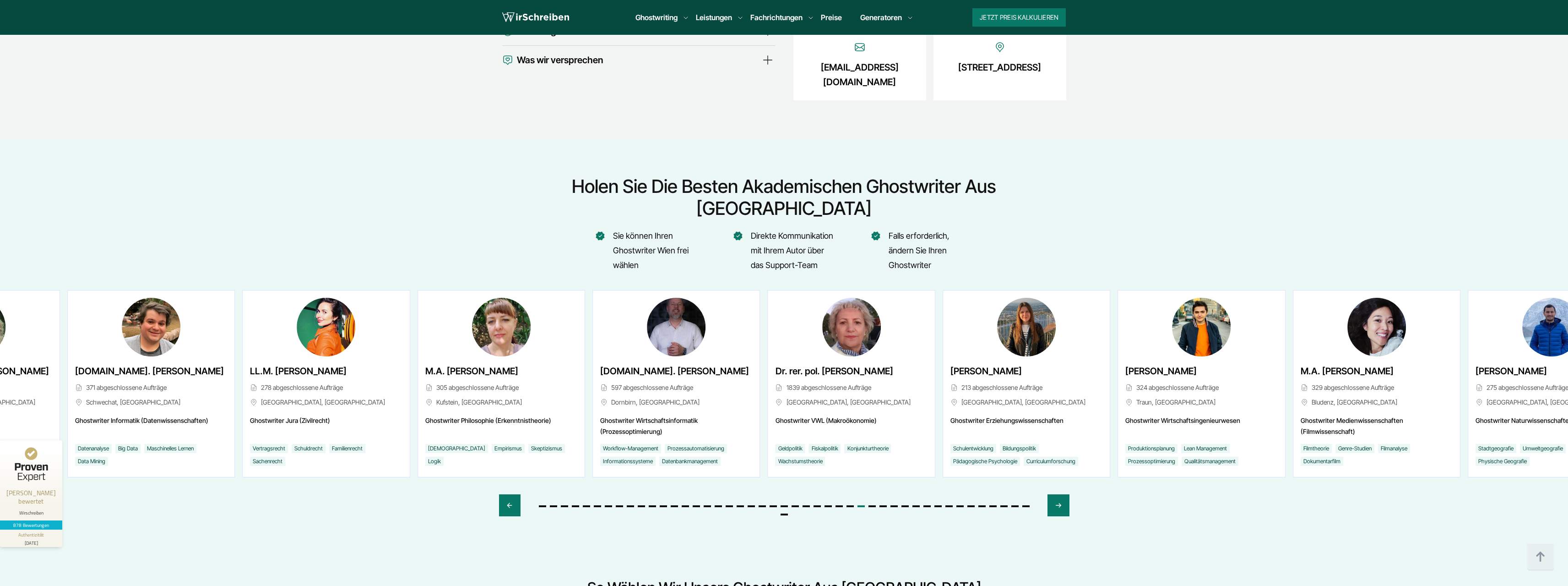
click at [776, 363] on div "Dr. rer. pol. [PERSON_NAME] 1839 abgeschlossene Aufträge [GEOGRAPHIC_DATA], [GE…" at bounding box center [851, 387] width 152 height 47
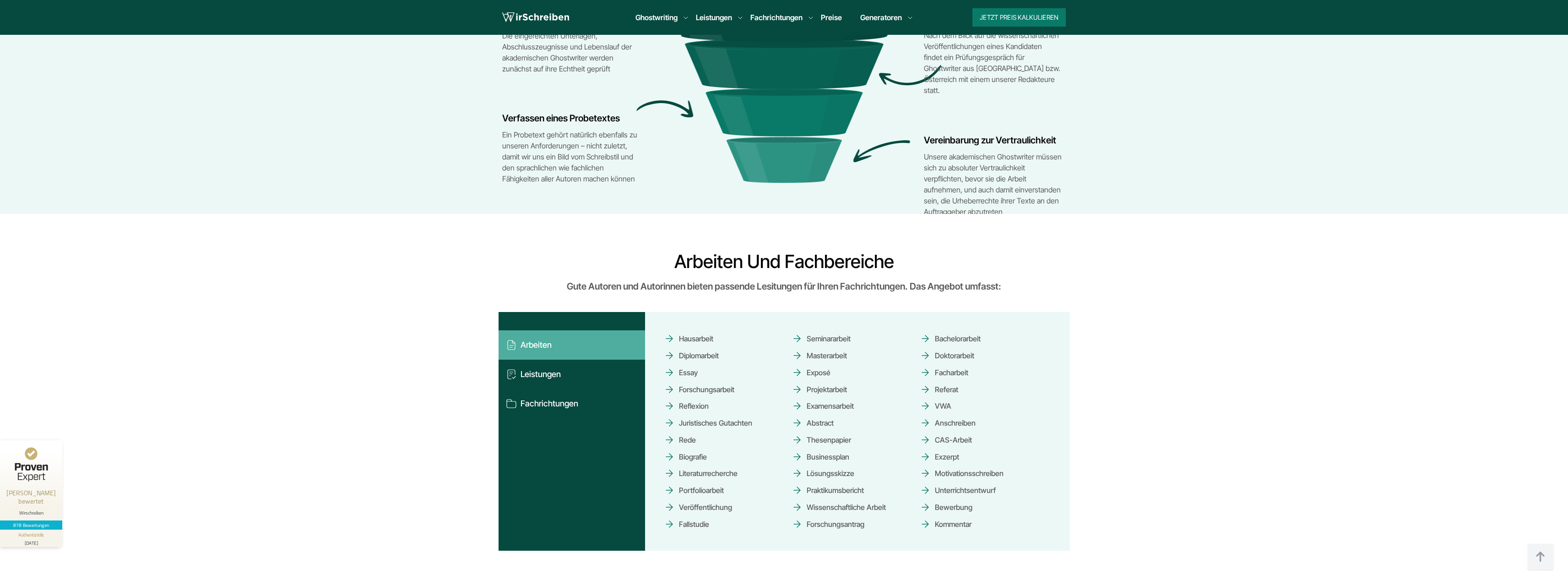
scroll to position [3893, 0]
